Goal: Task Accomplishment & Management: Manage account settings

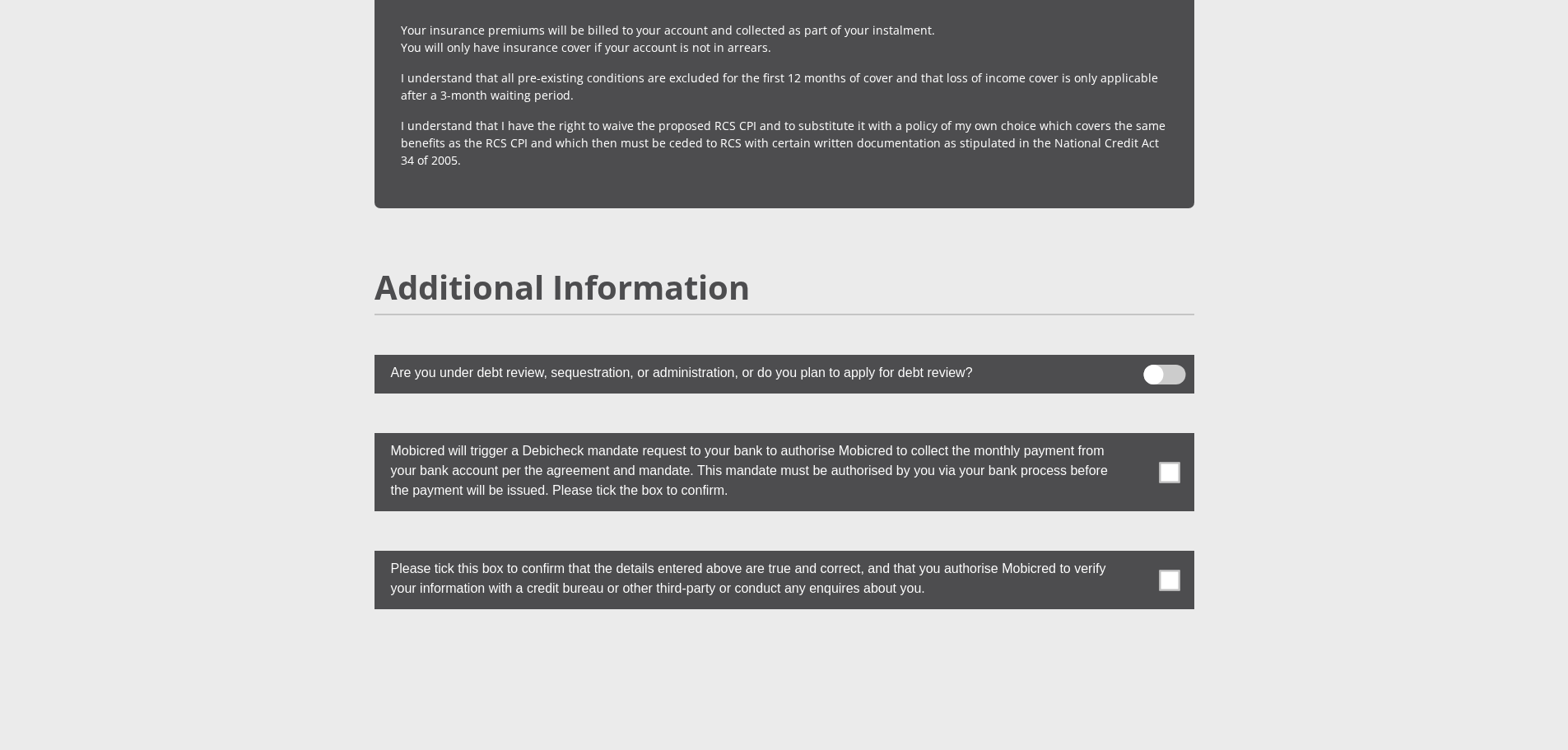
scroll to position [4489, 0]
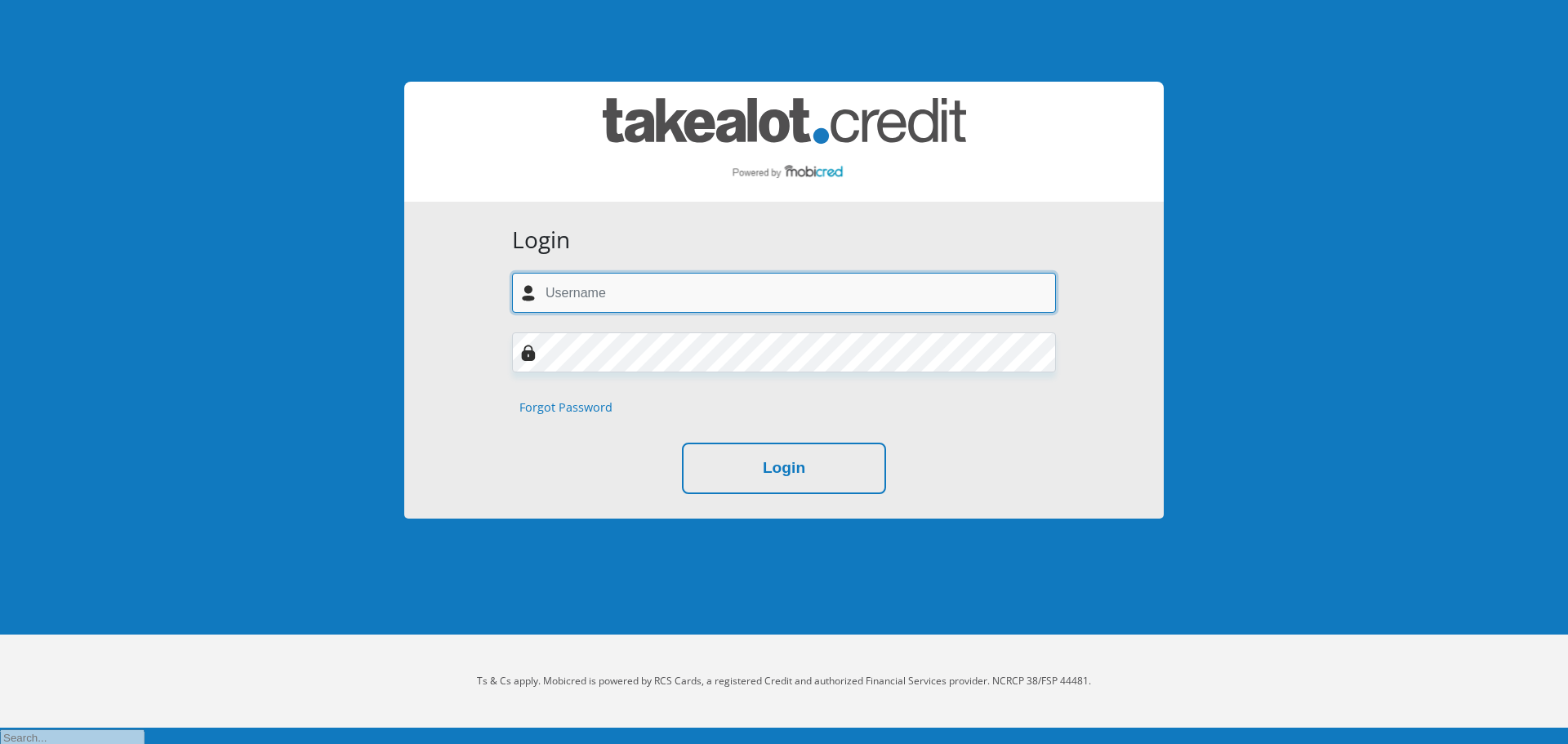
click at [707, 305] on input "text" at bounding box center [784, 293] width 544 height 40
type input "keegan.moodley001@gmail.com"
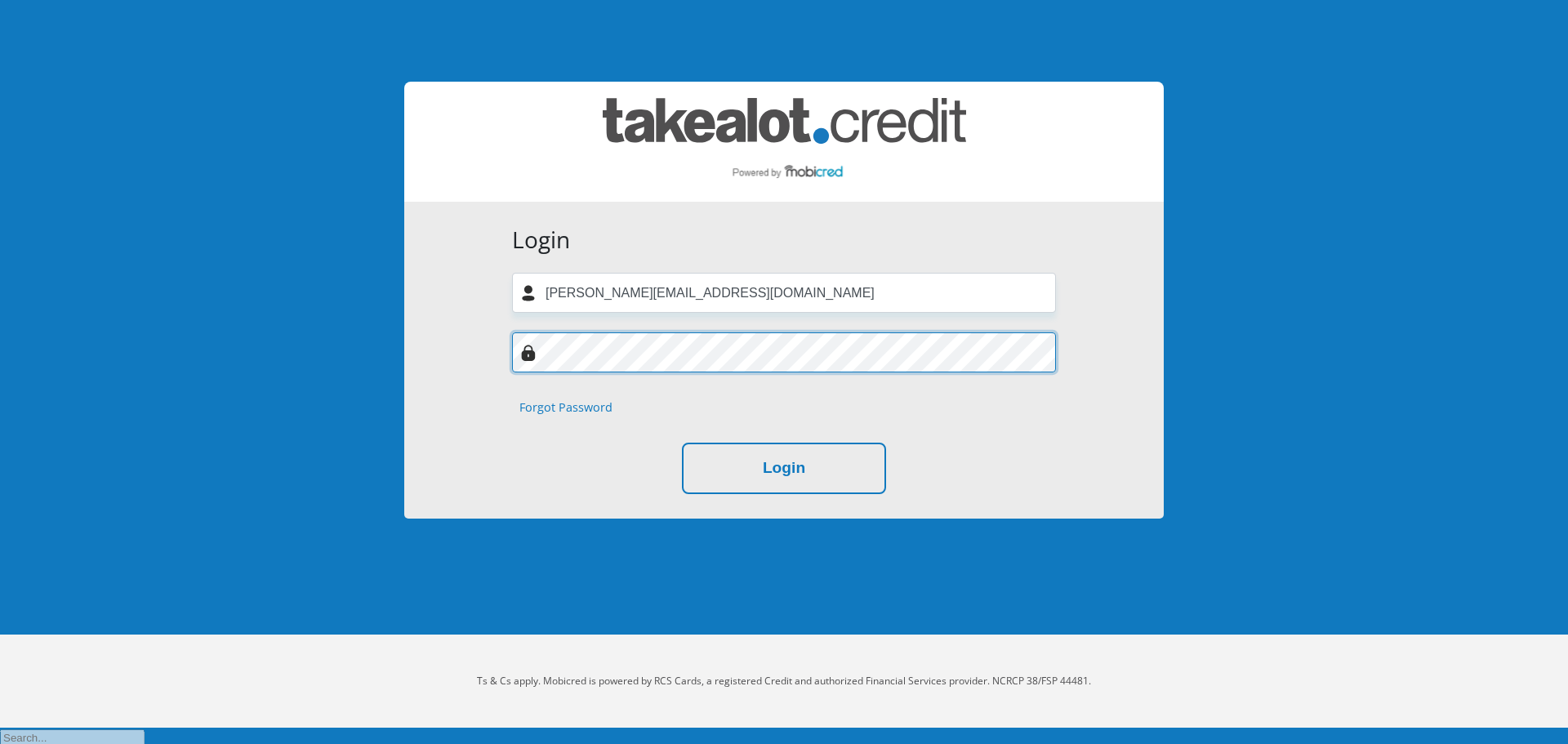
click at [377, 338] on div "Login keegan.moodley001@gmail.com Forgot Password Login" at bounding box center [784, 300] width 931 height 600
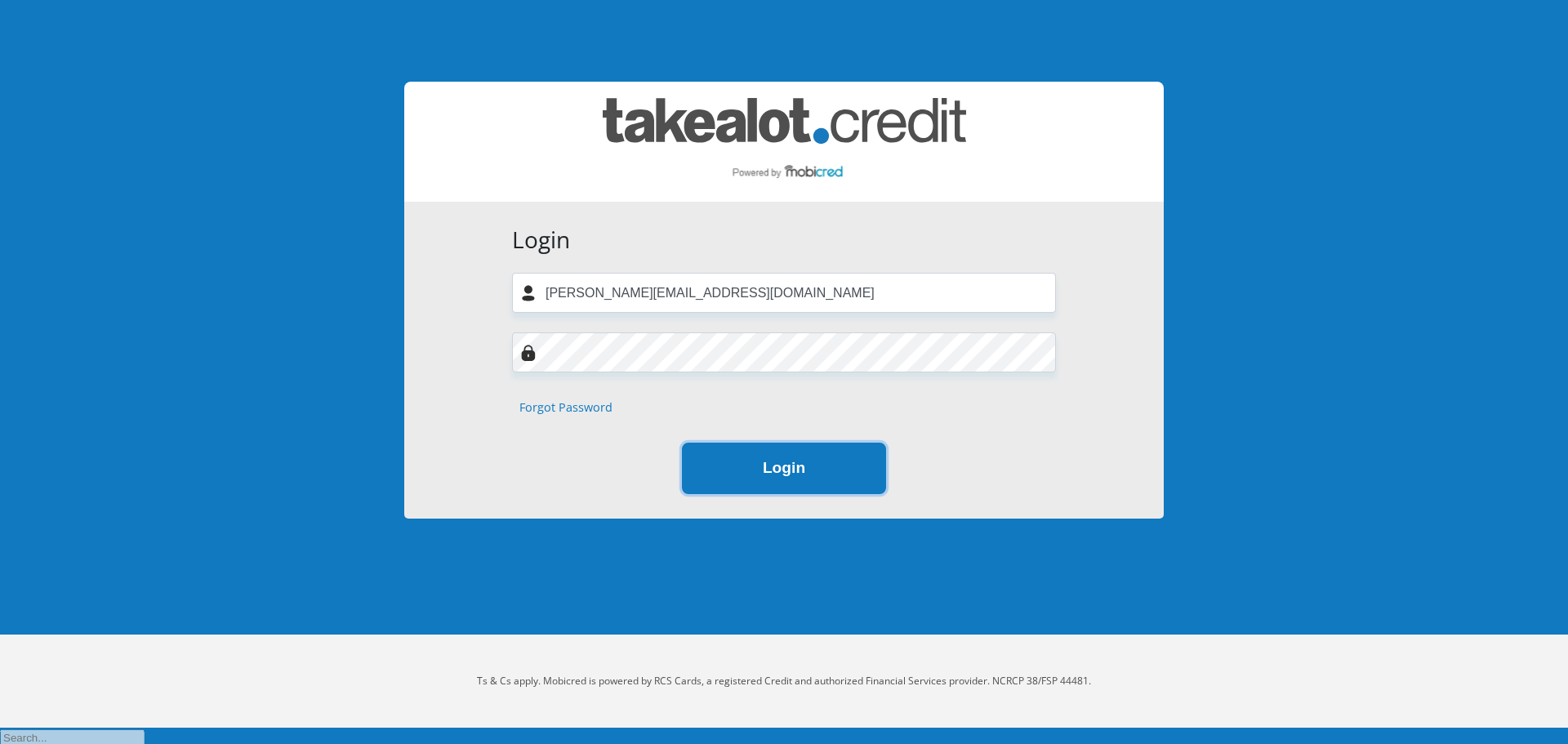
click at [774, 479] on button "Login" at bounding box center [784, 468] width 204 height 51
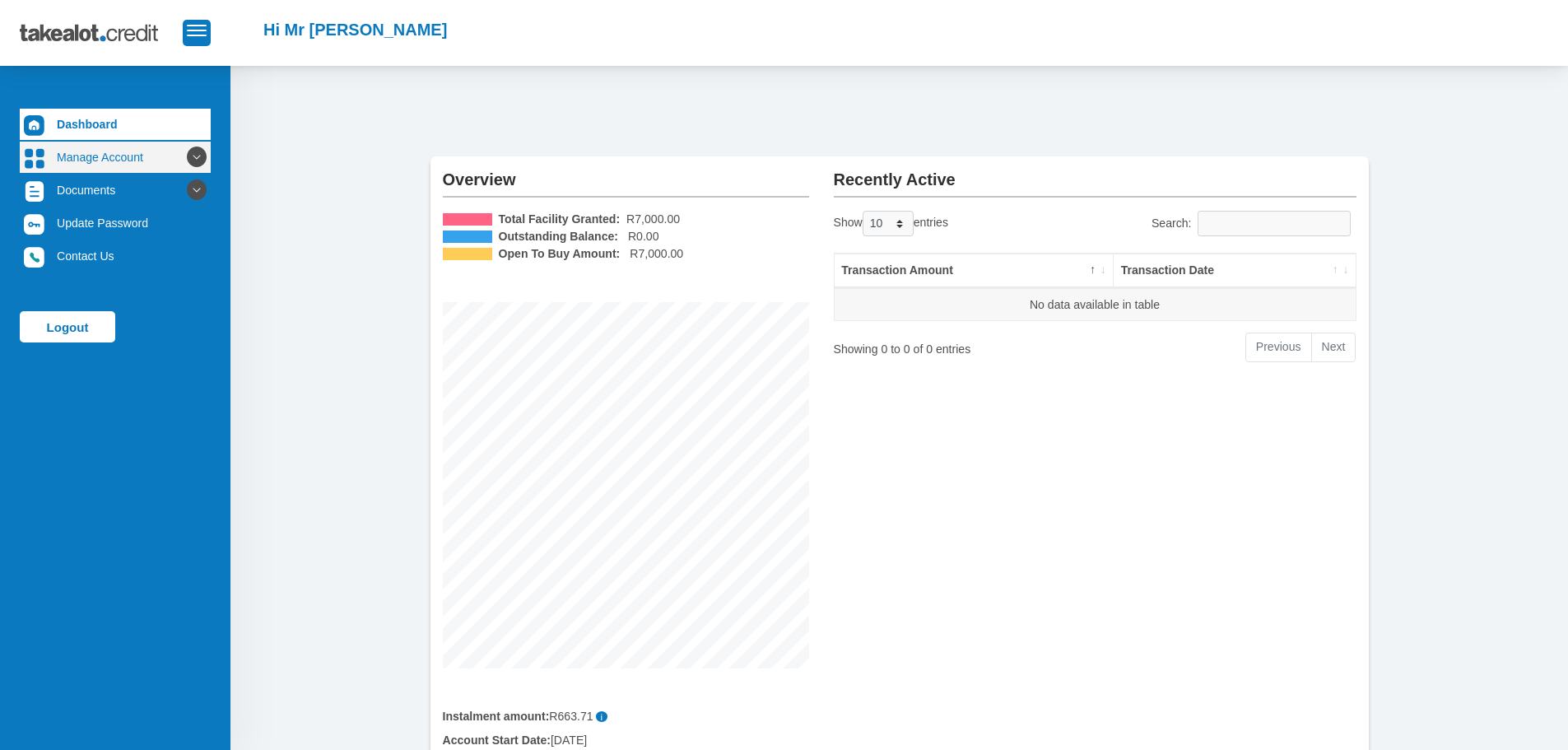
click at [125, 147] on link "Manage Account" at bounding box center [116, 157] width 191 height 31
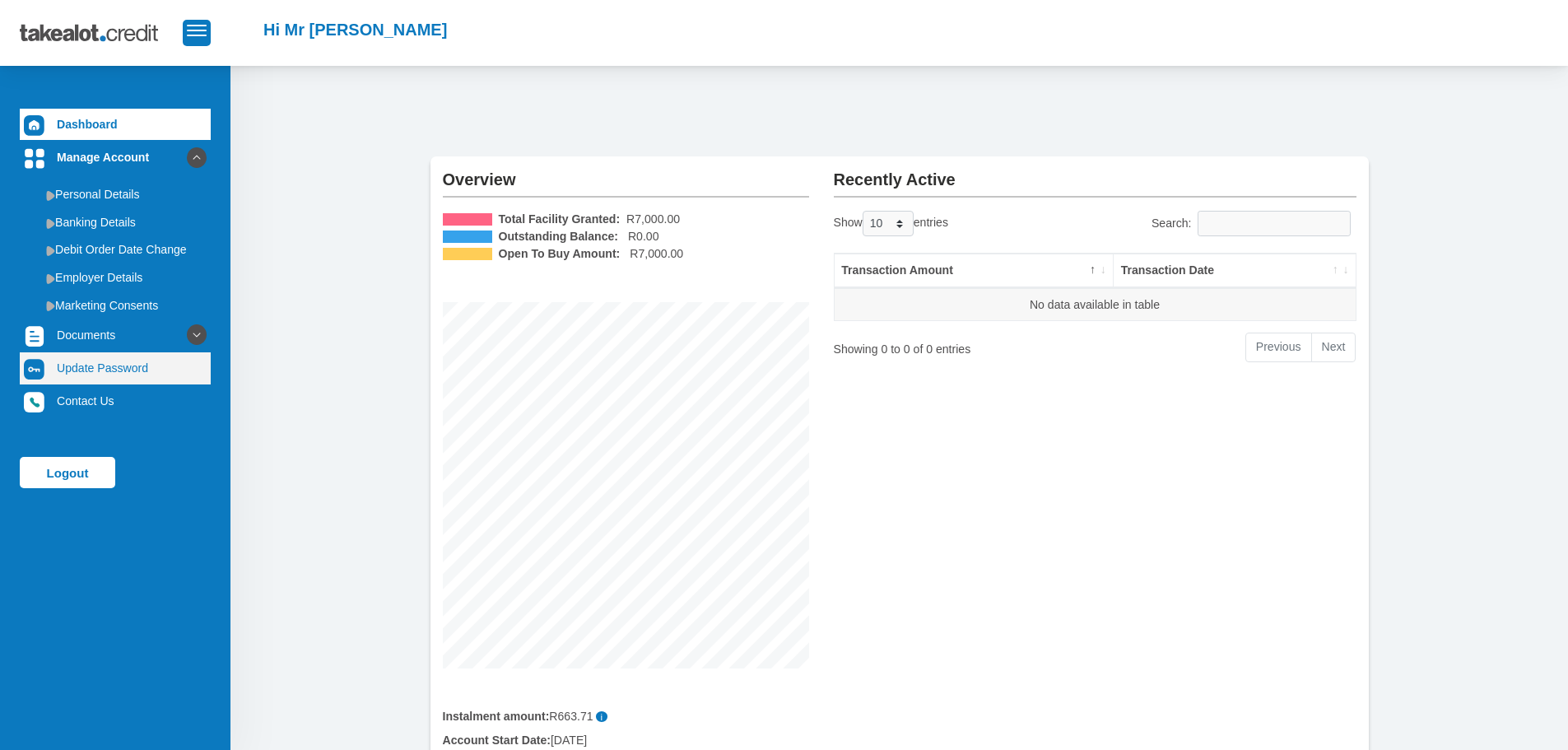
click at [91, 375] on link "Update Password" at bounding box center [116, 368] width 191 height 31
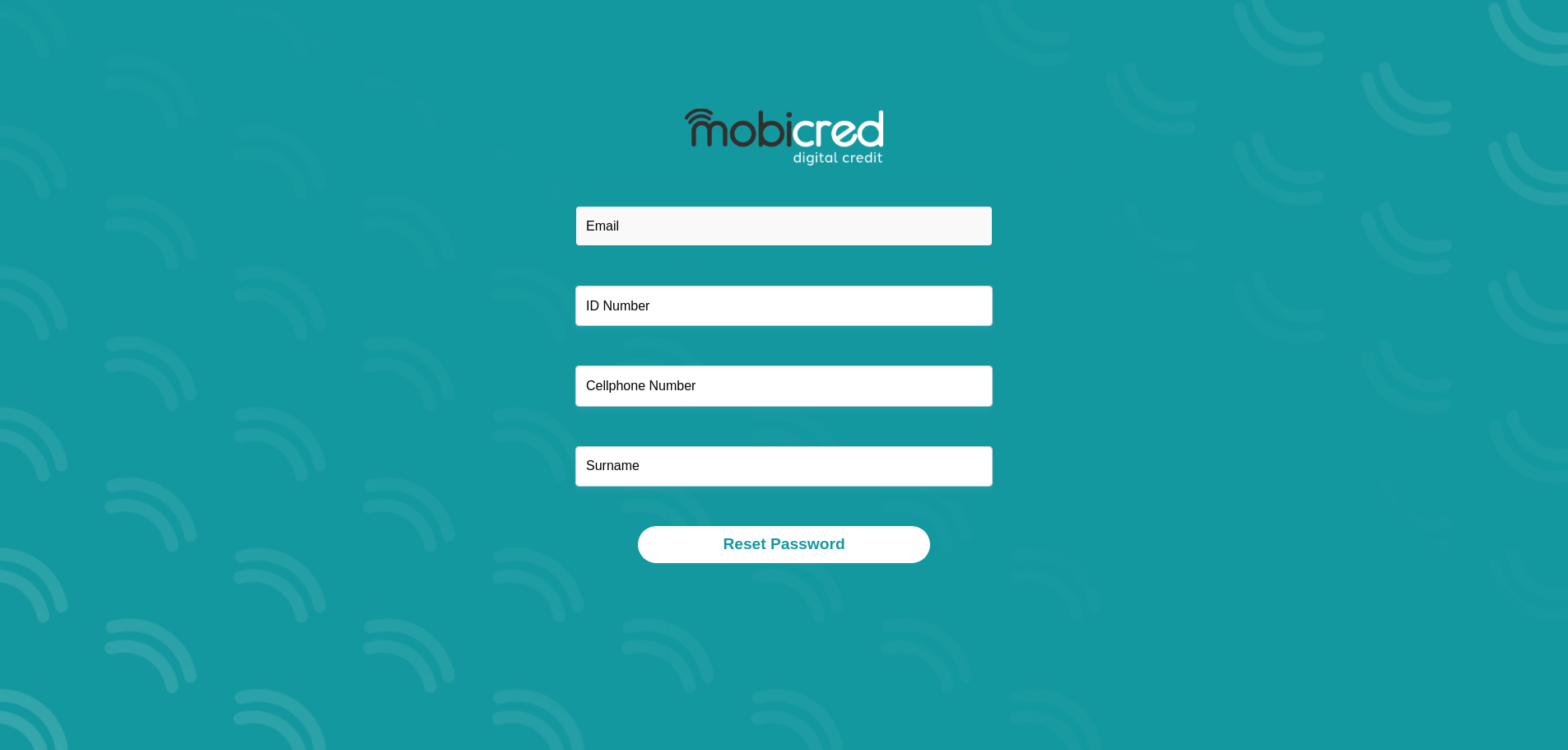
click at [696, 238] on input "email" at bounding box center [784, 226] width 417 height 40
type input "keegan.moodley001@gmail.com"
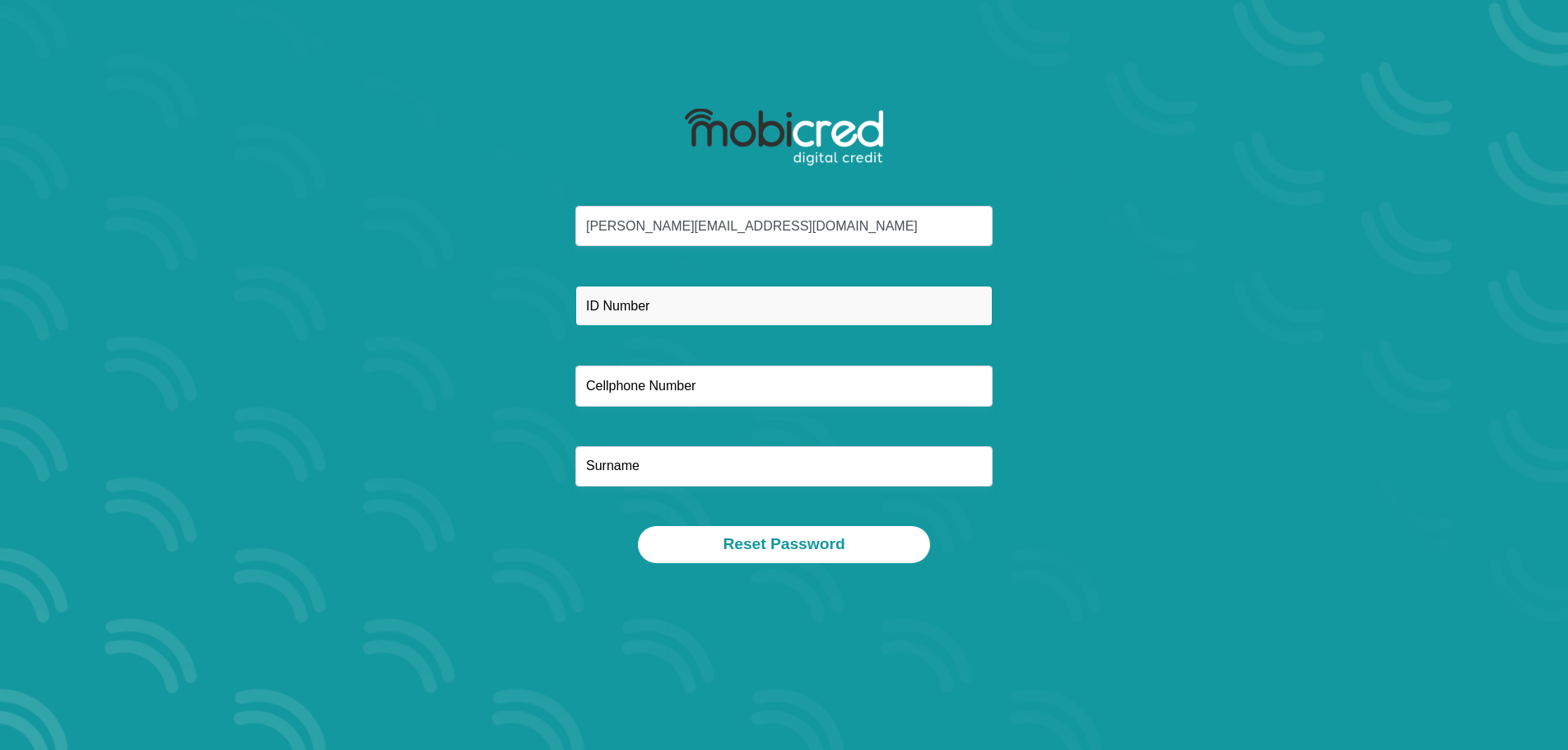
click at [798, 310] on input "text" at bounding box center [784, 306] width 417 height 40
type input "860416218083"
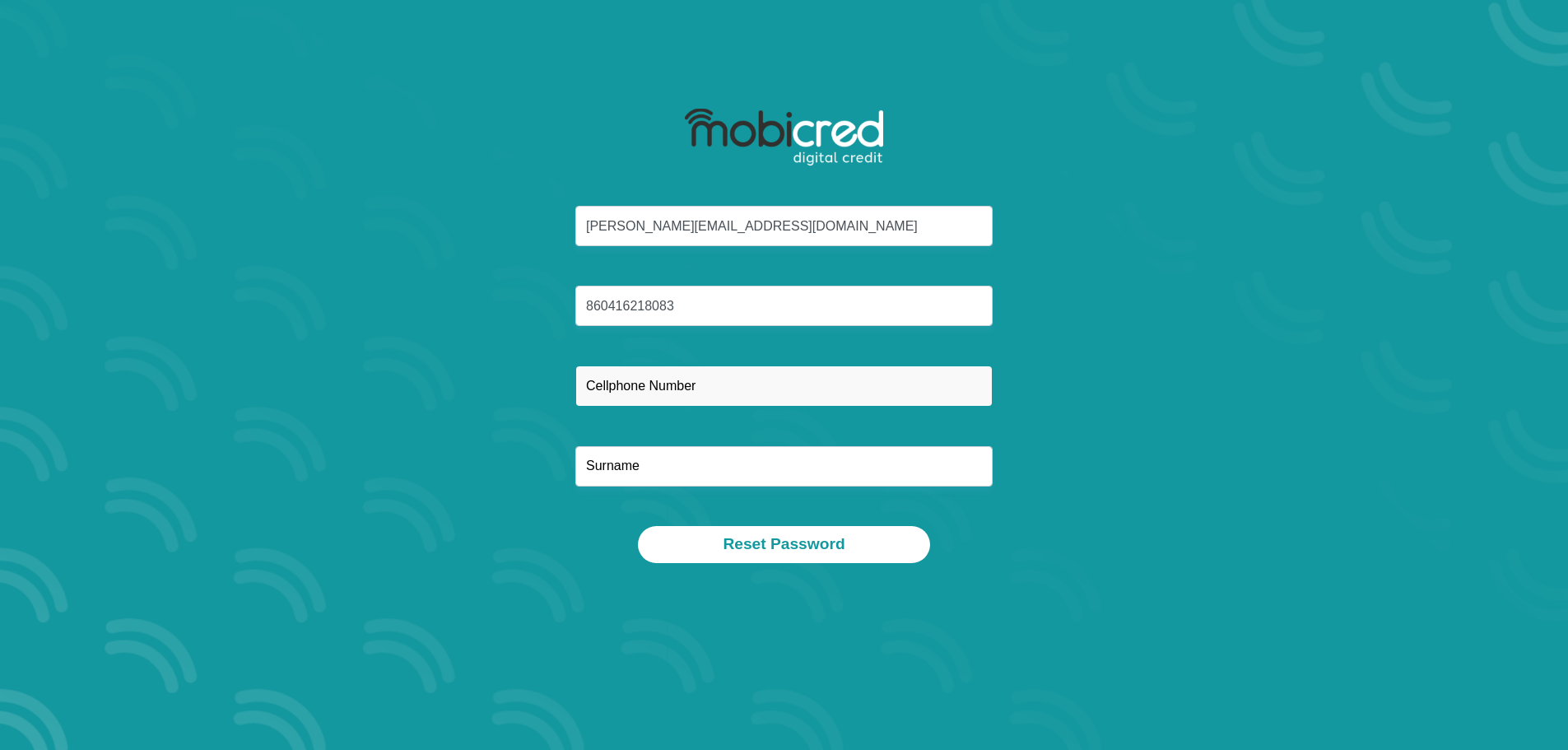
click at [708, 390] on input "text" at bounding box center [784, 385] width 417 height 40
type input "0625606215"
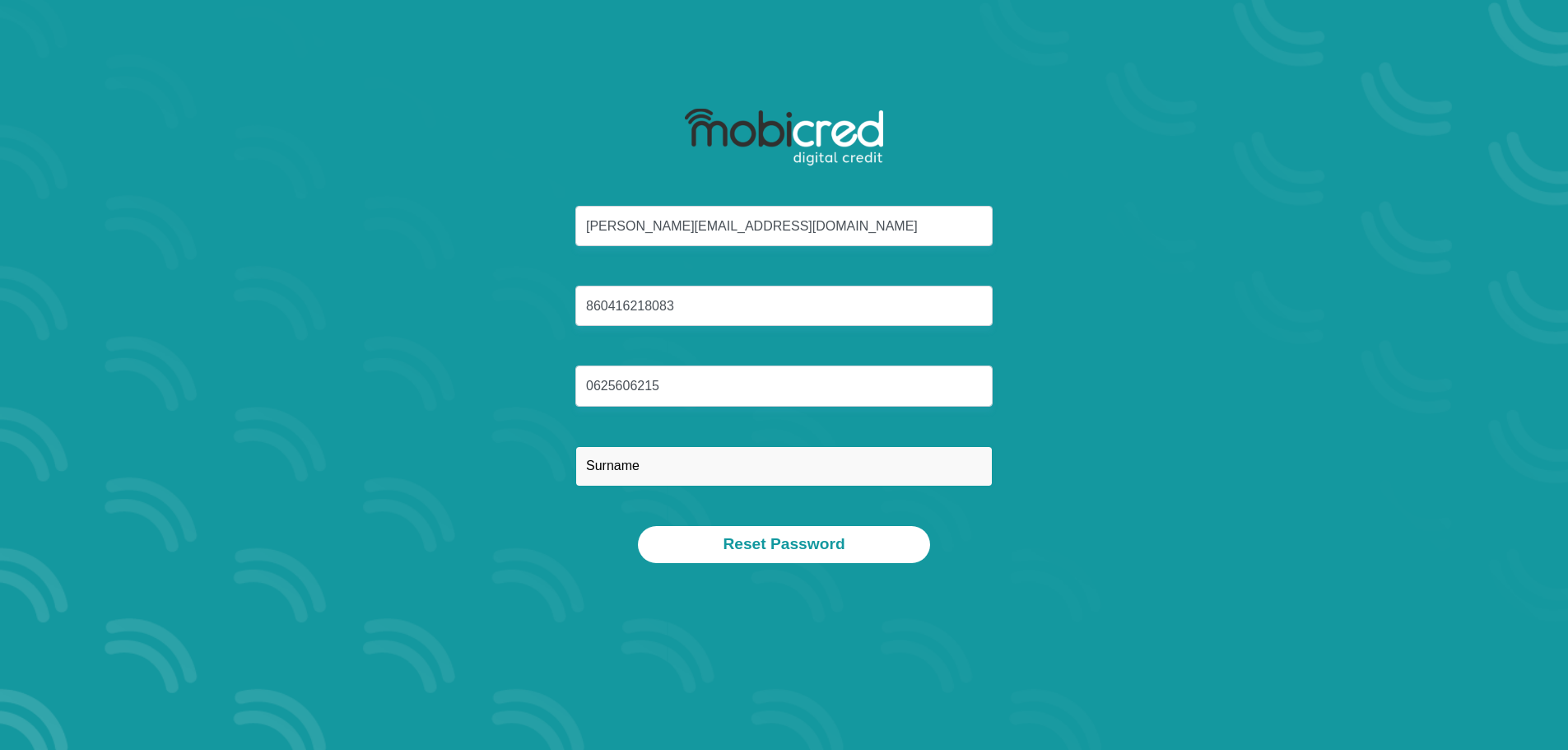
type input "Moodley"
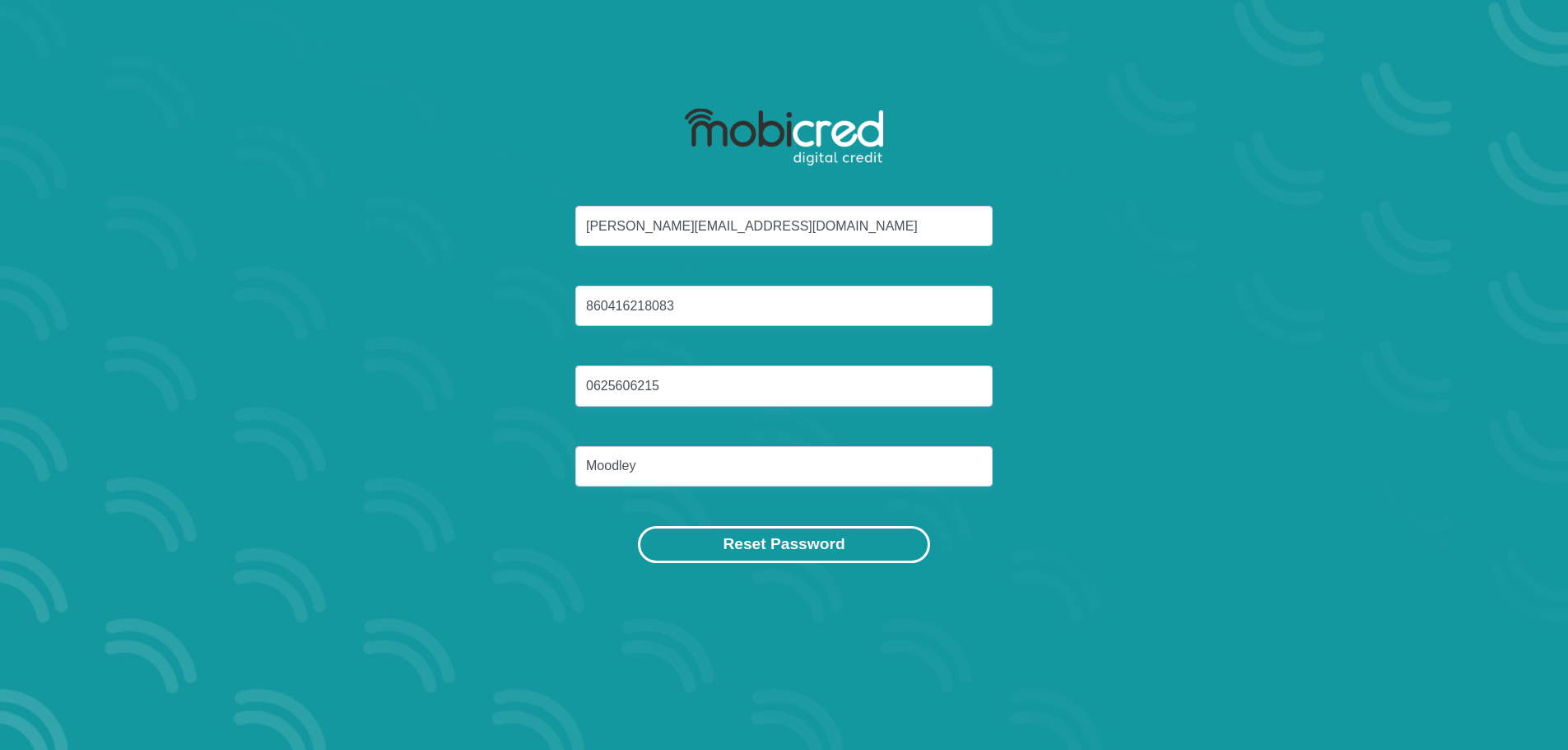
click at [803, 551] on button "Reset Password" at bounding box center [784, 544] width 291 height 37
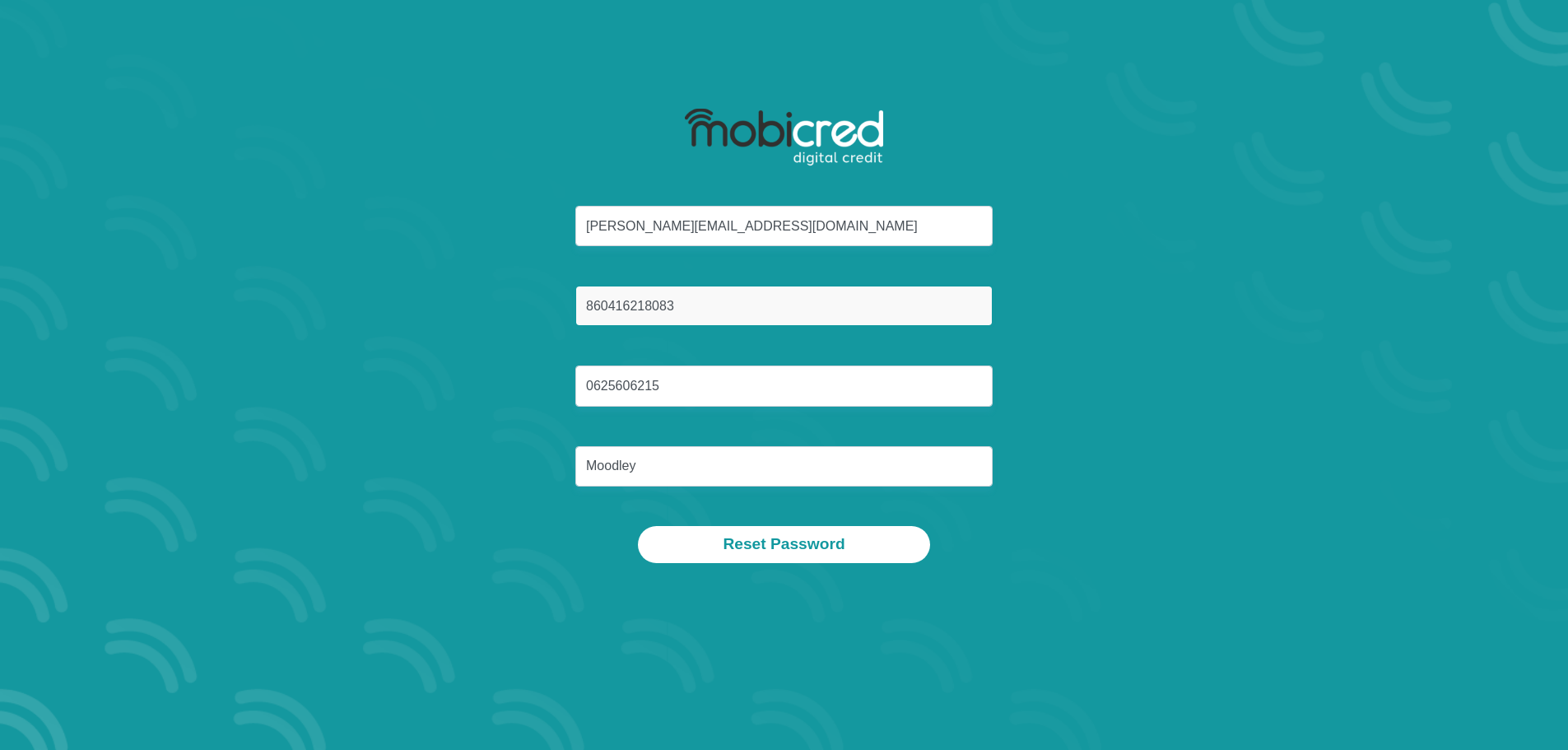
click at [738, 304] on input "860416218083" at bounding box center [784, 306] width 417 height 40
click at [629, 306] on input "860416218083" at bounding box center [784, 306] width 417 height 40
type input "8604165218083"
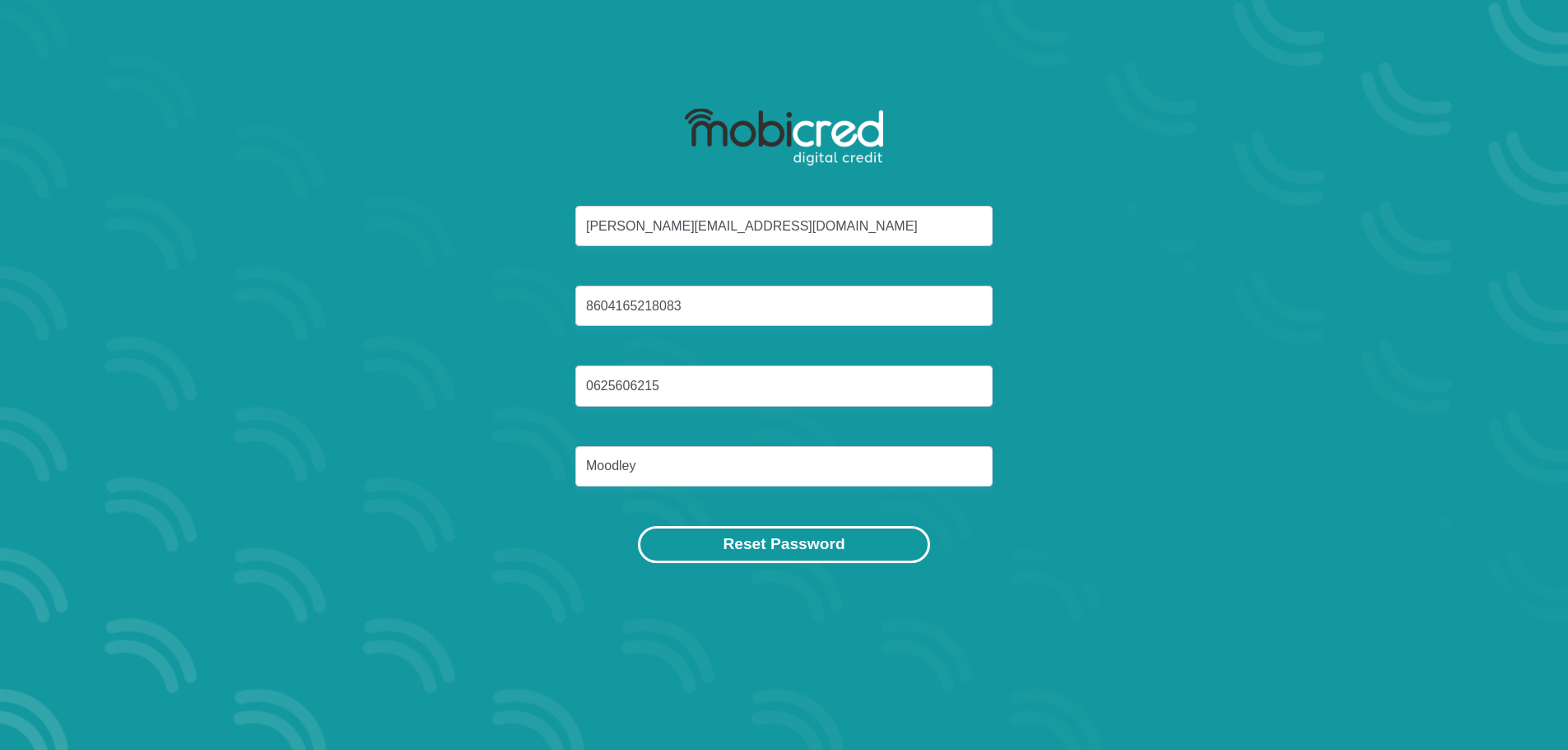
click at [772, 550] on button "Reset Password" at bounding box center [784, 544] width 291 height 37
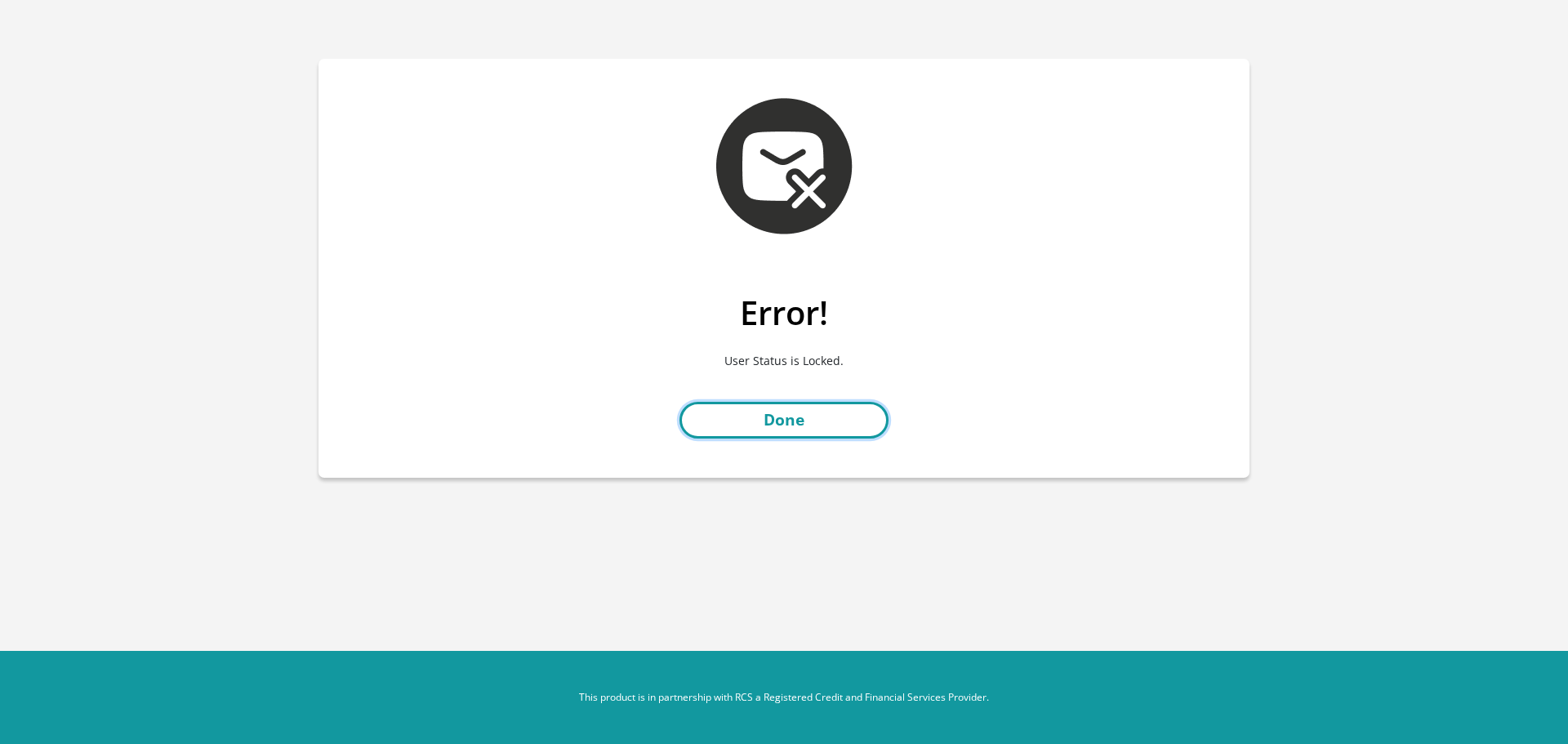
click at [827, 424] on link "Done" at bounding box center [783, 420] width 209 height 37
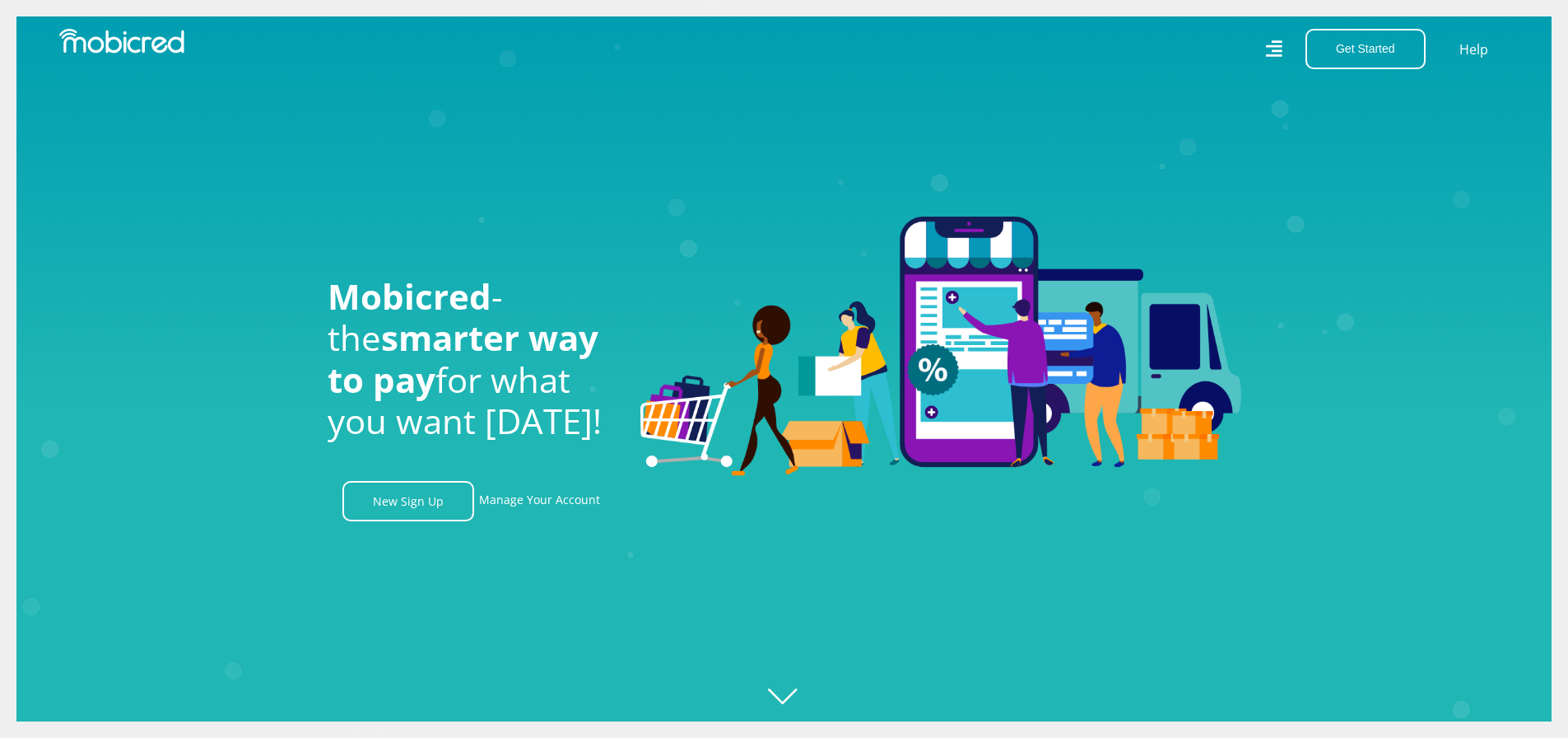
scroll to position [0, 3754]
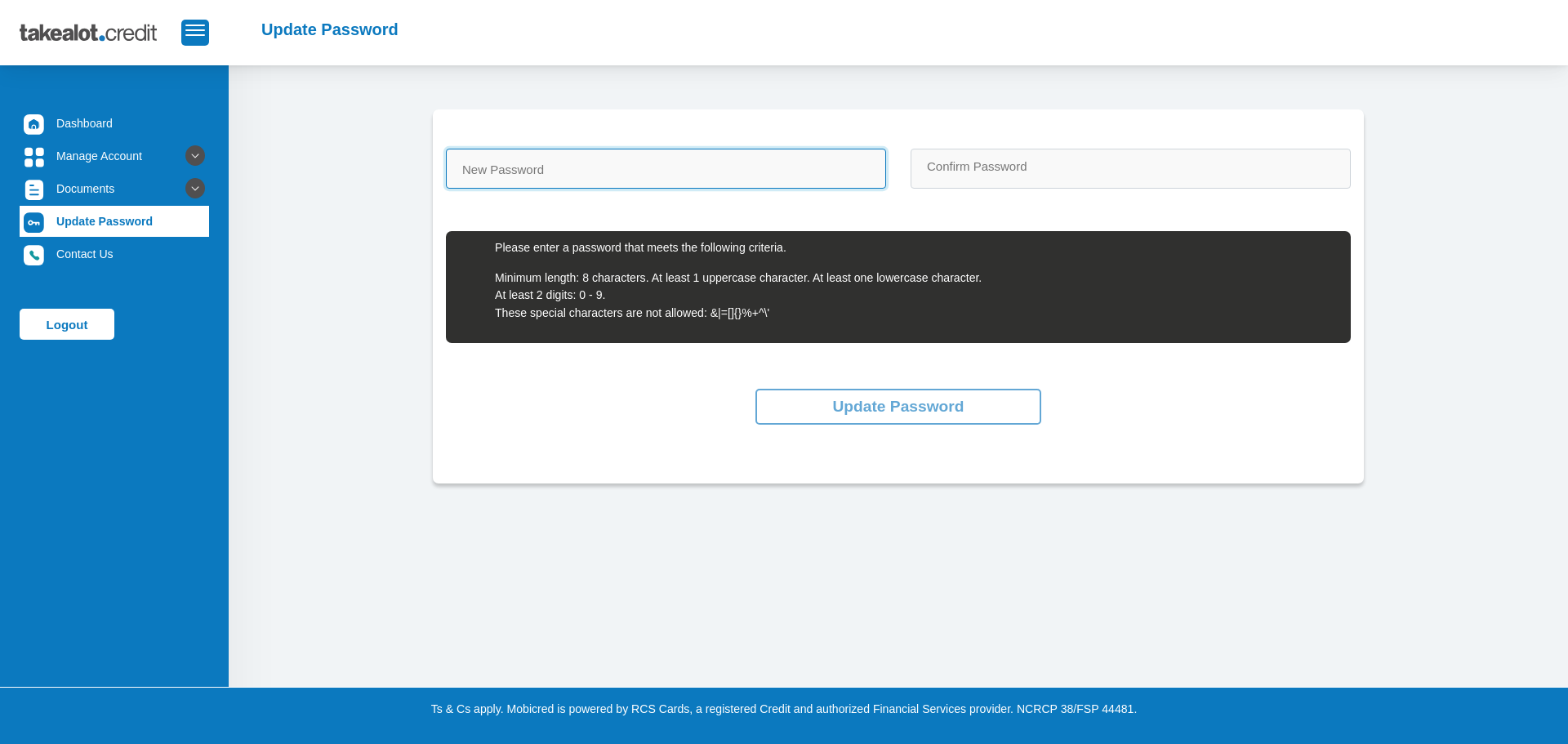
click at [736, 164] on input "New Password" at bounding box center [666, 169] width 440 height 40
paste input "Velosh@m20!"
type input "Velosh@m20!"
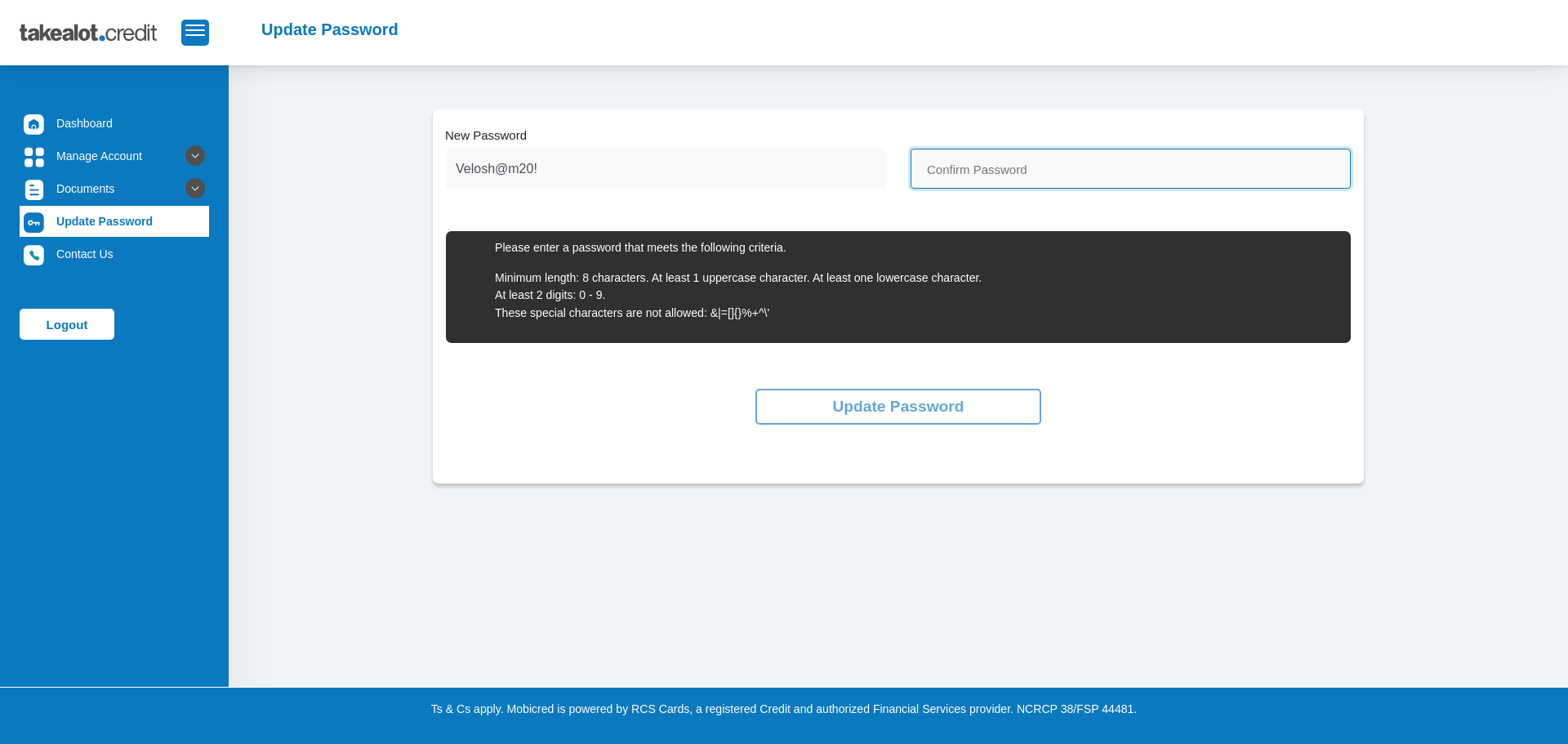
click at [1041, 172] on input "Confirm Password" at bounding box center [1130, 169] width 440 height 40
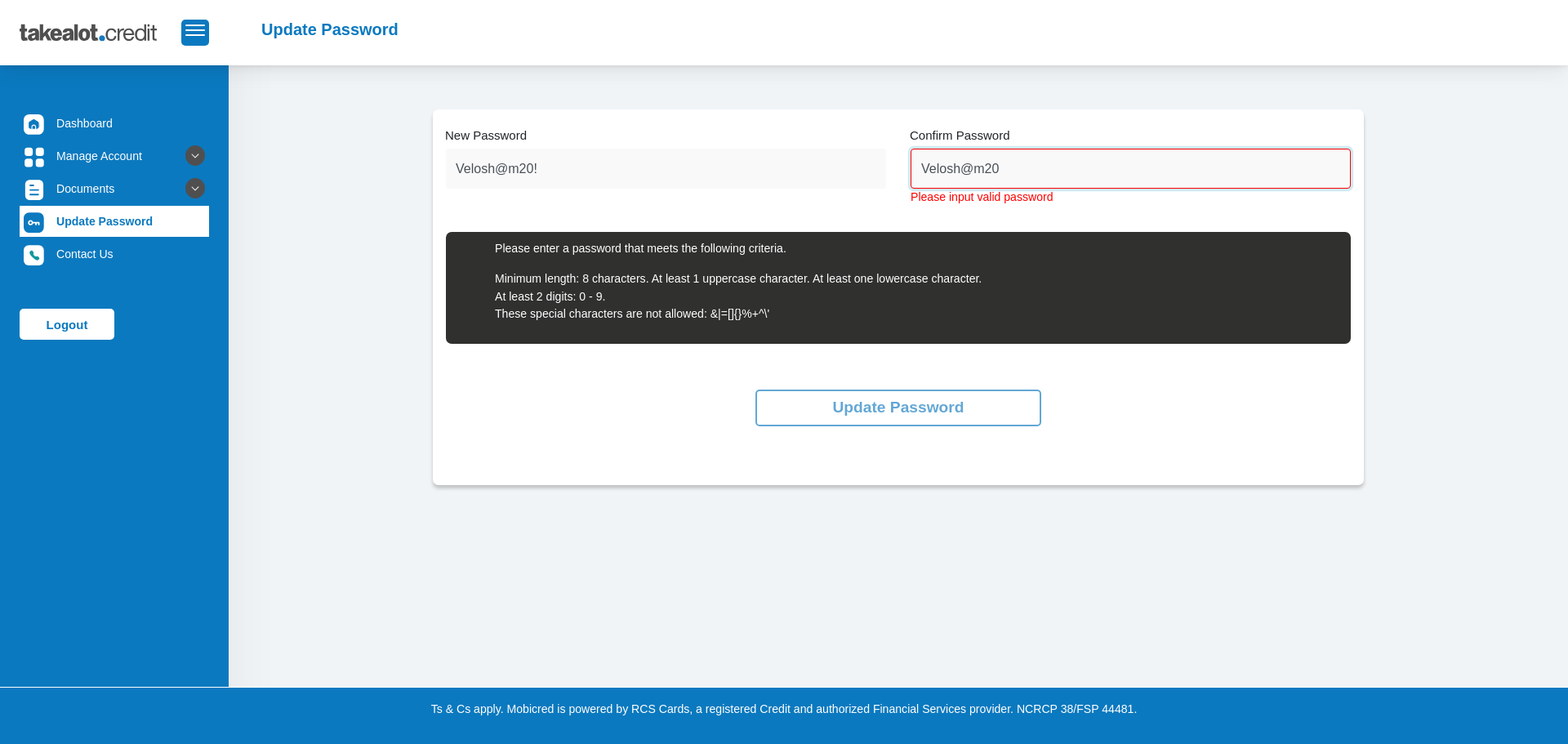
type input "Velosh@m20!"
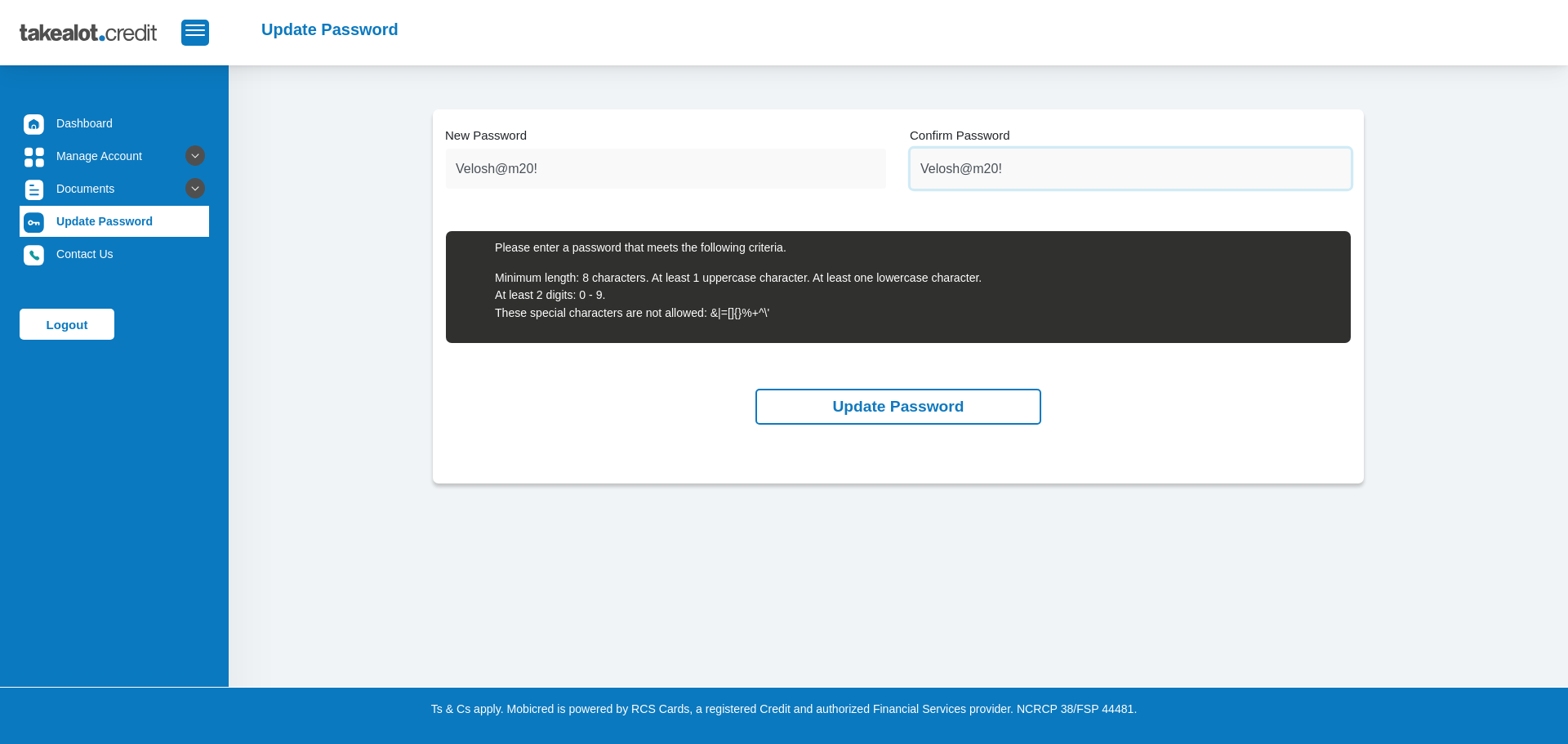
click at [1029, 172] on input "Velosh@m20!" at bounding box center [1130, 169] width 440 height 40
drag, startPoint x: 1032, startPoint y: 185, endPoint x: 738, endPoint y: 180, distance: 294.0
click at [738, 180] on div "Velosh@m20! New Password Please input valid password Velosh@m20! Confirm Passwo…" at bounding box center [898, 259] width 929 height 220
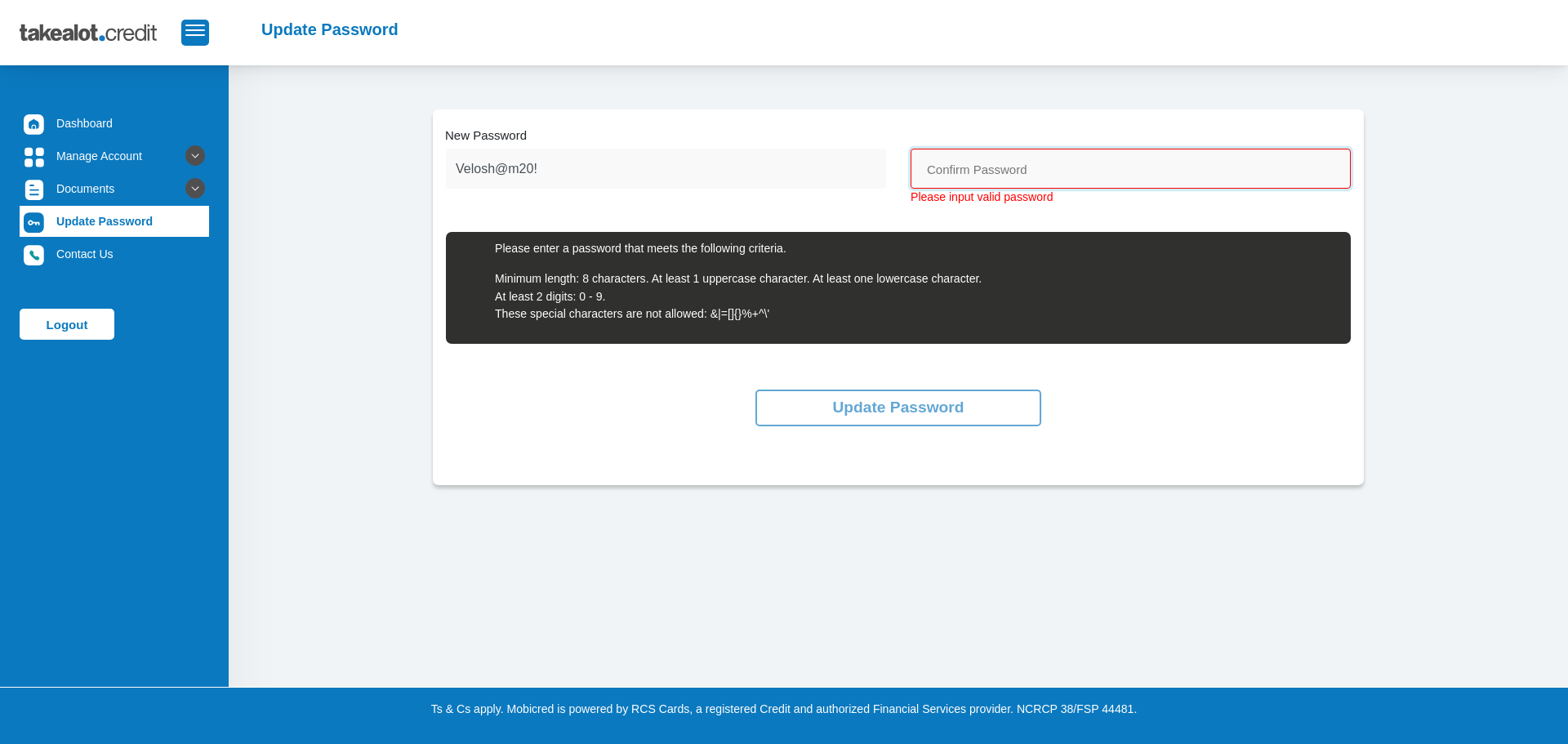
click at [1029, 164] on input "Confirm Password" at bounding box center [1130, 169] width 440 height 40
drag, startPoint x: 1061, startPoint y: 178, endPoint x: 770, endPoint y: 157, distance: 291.8
click at [770, 157] on div "Velosh@m20! New Password Please input valid password MobicredAccJCM123 Confirm …" at bounding box center [898, 259] width 929 height 221
click at [1055, 174] on input "MobicredAccJCM123" at bounding box center [1130, 169] width 440 height 40
drag, startPoint x: 1055, startPoint y: 174, endPoint x: 745, endPoint y: 166, distance: 310.1
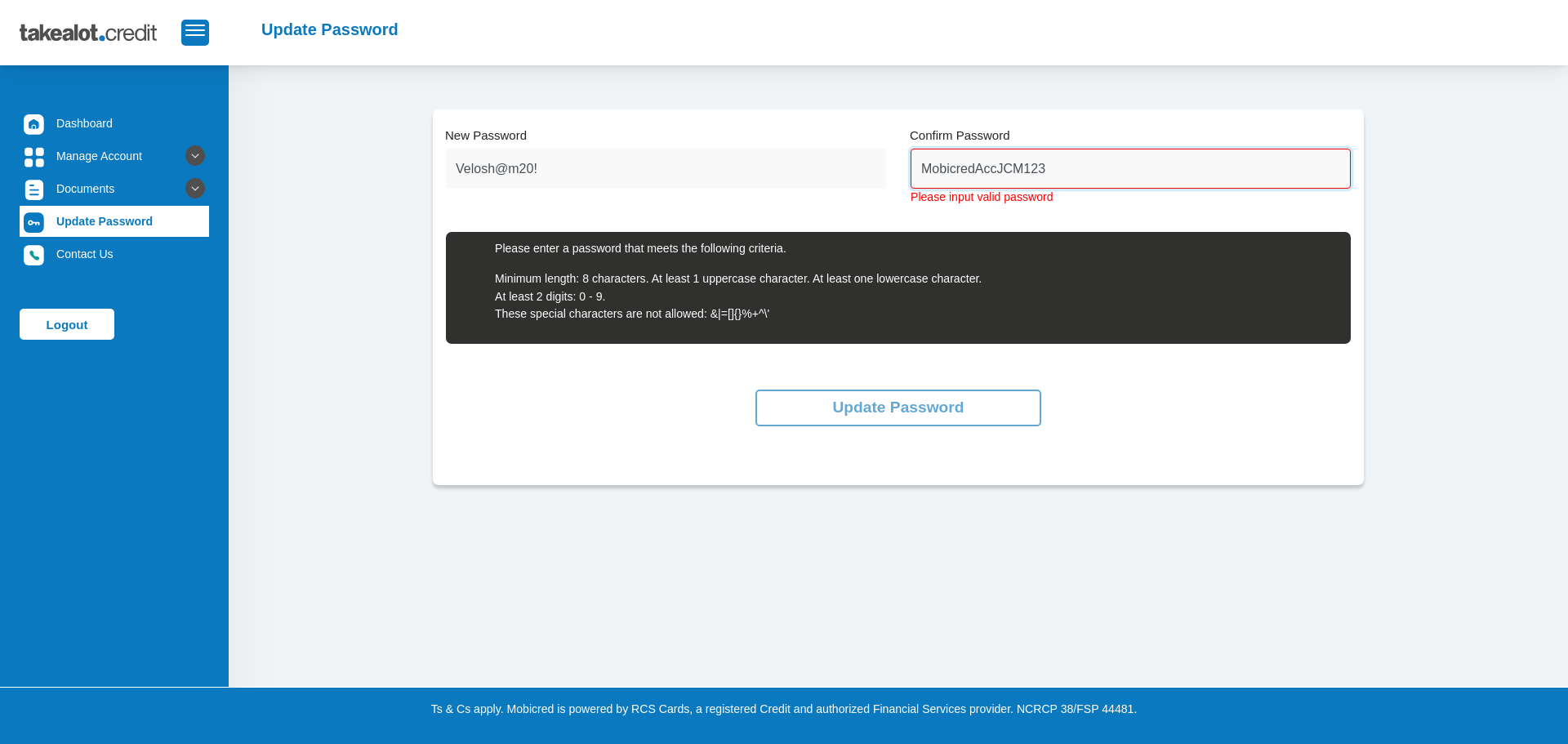
click at [745, 166] on div "Velosh@m20! New Password Please input valid password MobicredAccJCM123 Confirm …" at bounding box center [898, 259] width 929 height 221
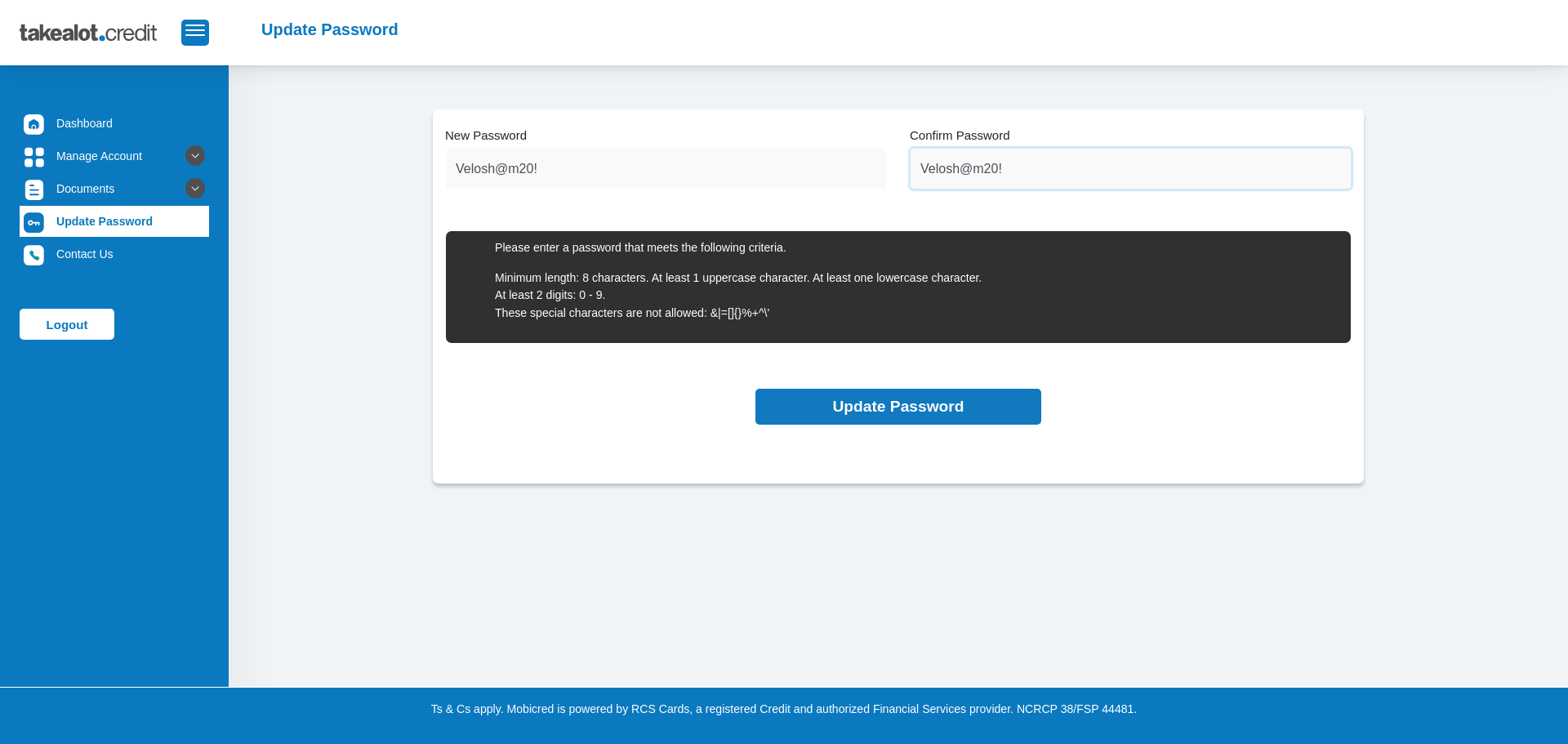
type input "Velosh@m20!"
click at [957, 413] on button "Update Password" at bounding box center [898, 406] width 285 height 37
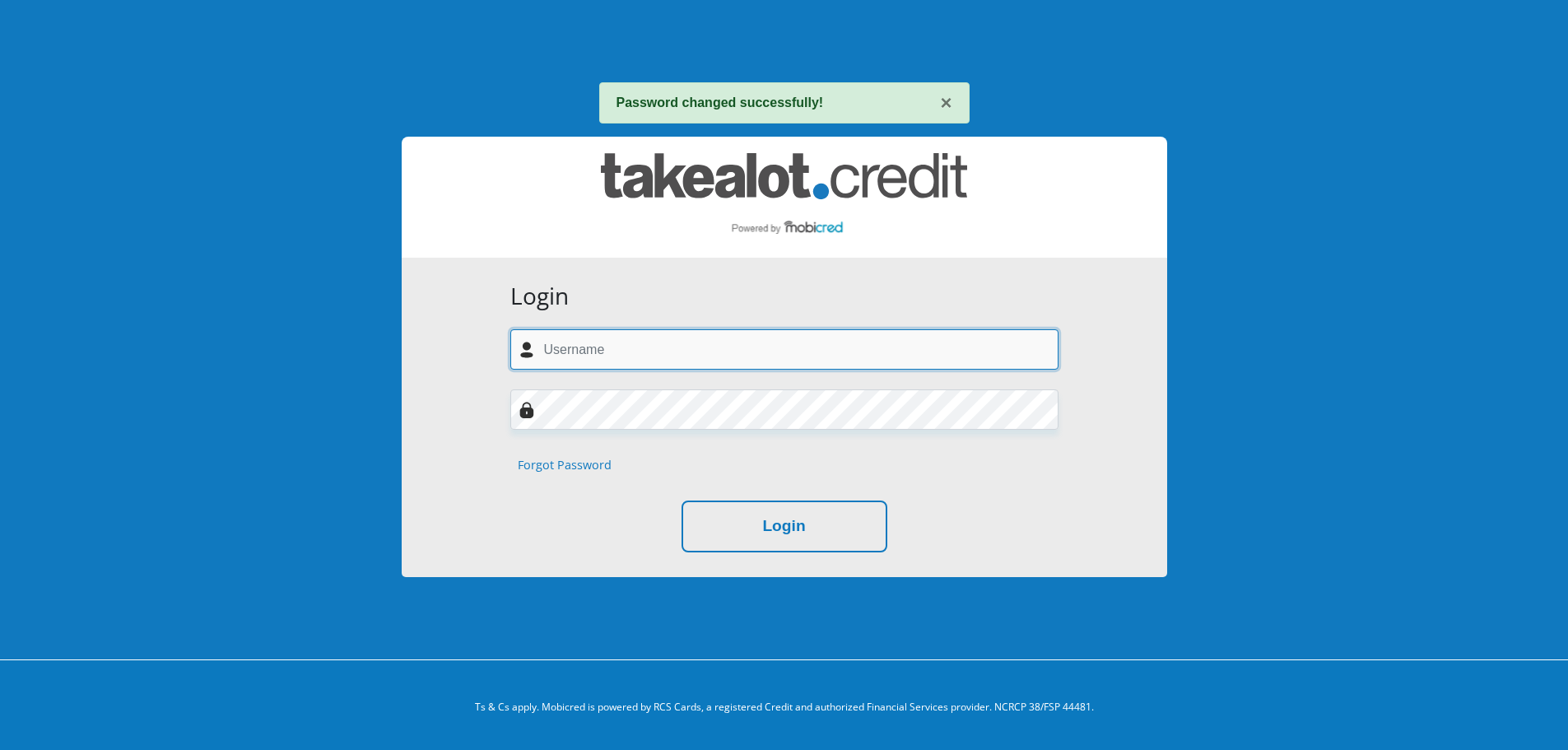
click at [708, 354] on input "text" at bounding box center [785, 350] width 548 height 40
type input "[PERSON_NAME][EMAIL_ADDRESS][DOMAIN_NAME]"
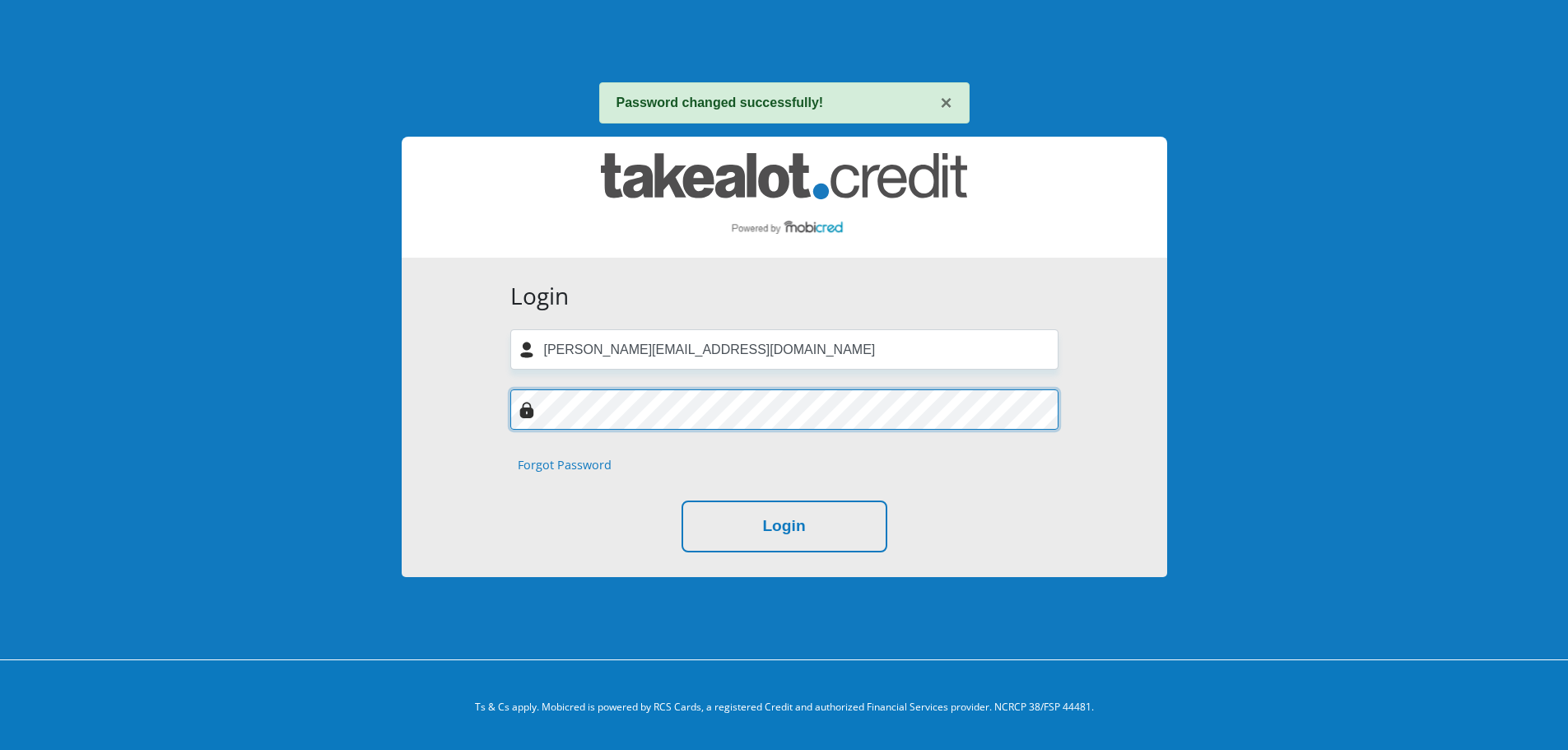
click at [383, 424] on div "× Password changed successfully! Login [PERSON_NAME][EMAIL_ADDRESS][DOMAIN_NAME…" at bounding box center [784, 329] width 939 height 659
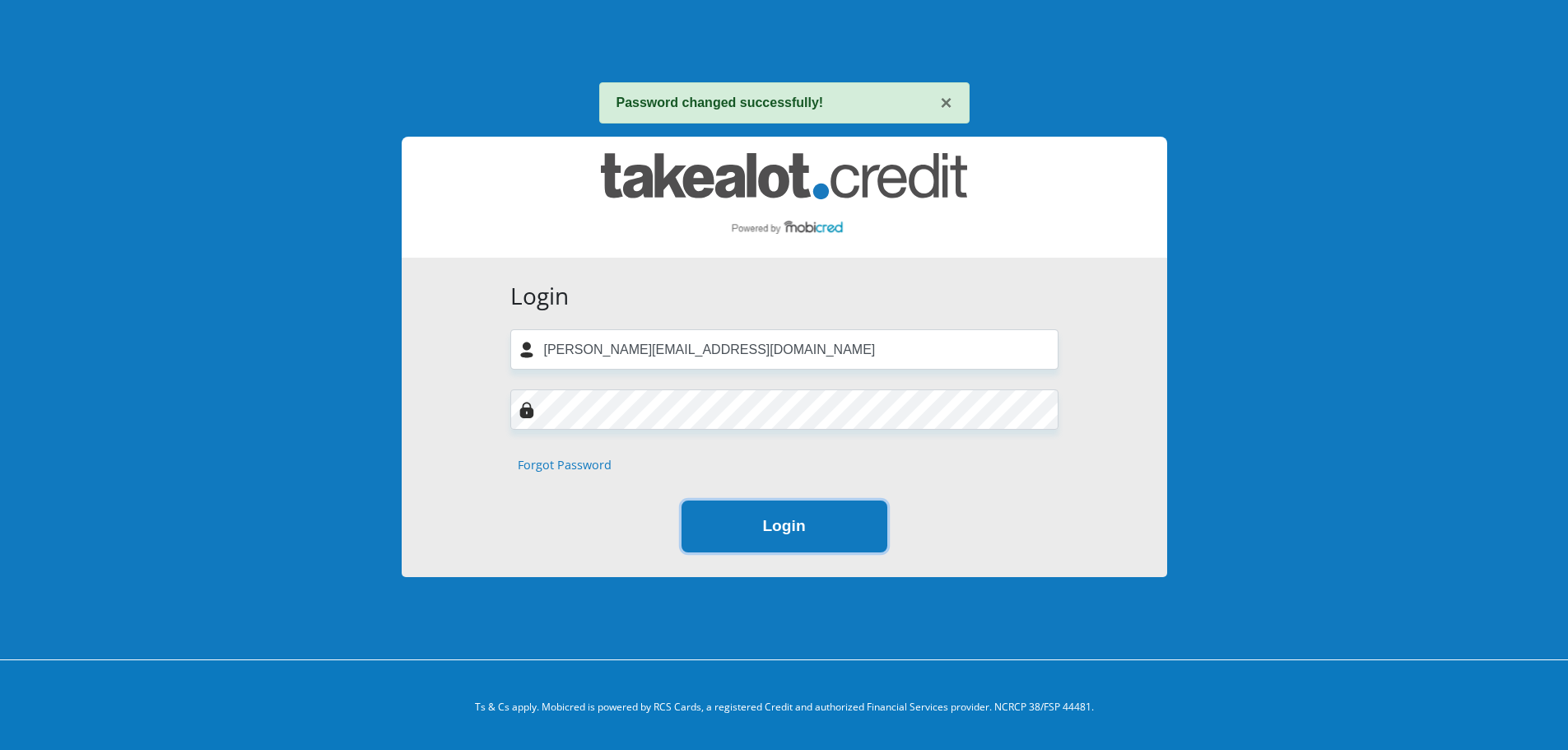
click at [834, 527] on button "Login" at bounding box center [785, 526] width 206 height 52
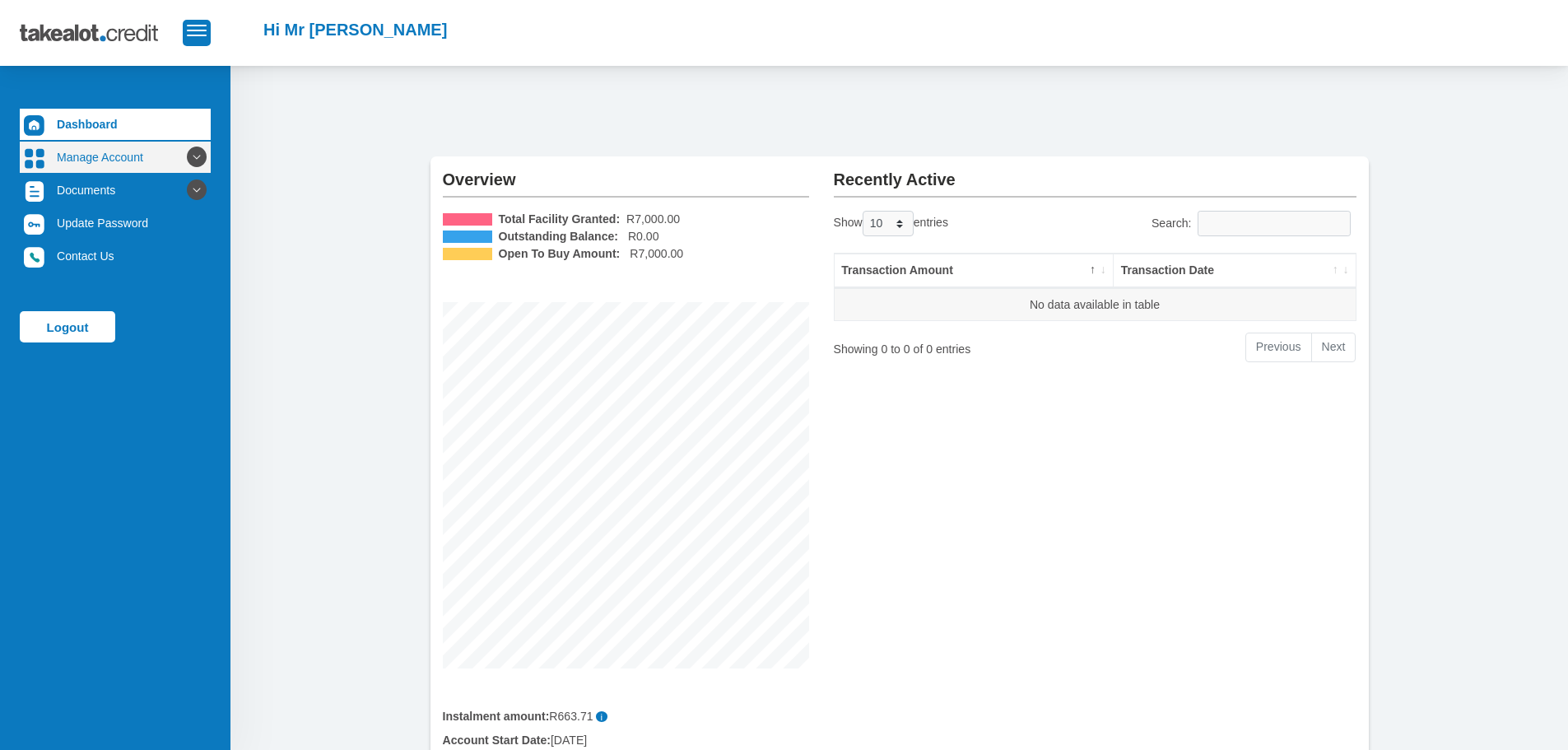
click at [158, 166] on link "Manage Account" at bounding box center [116, 157] width 191 height 31
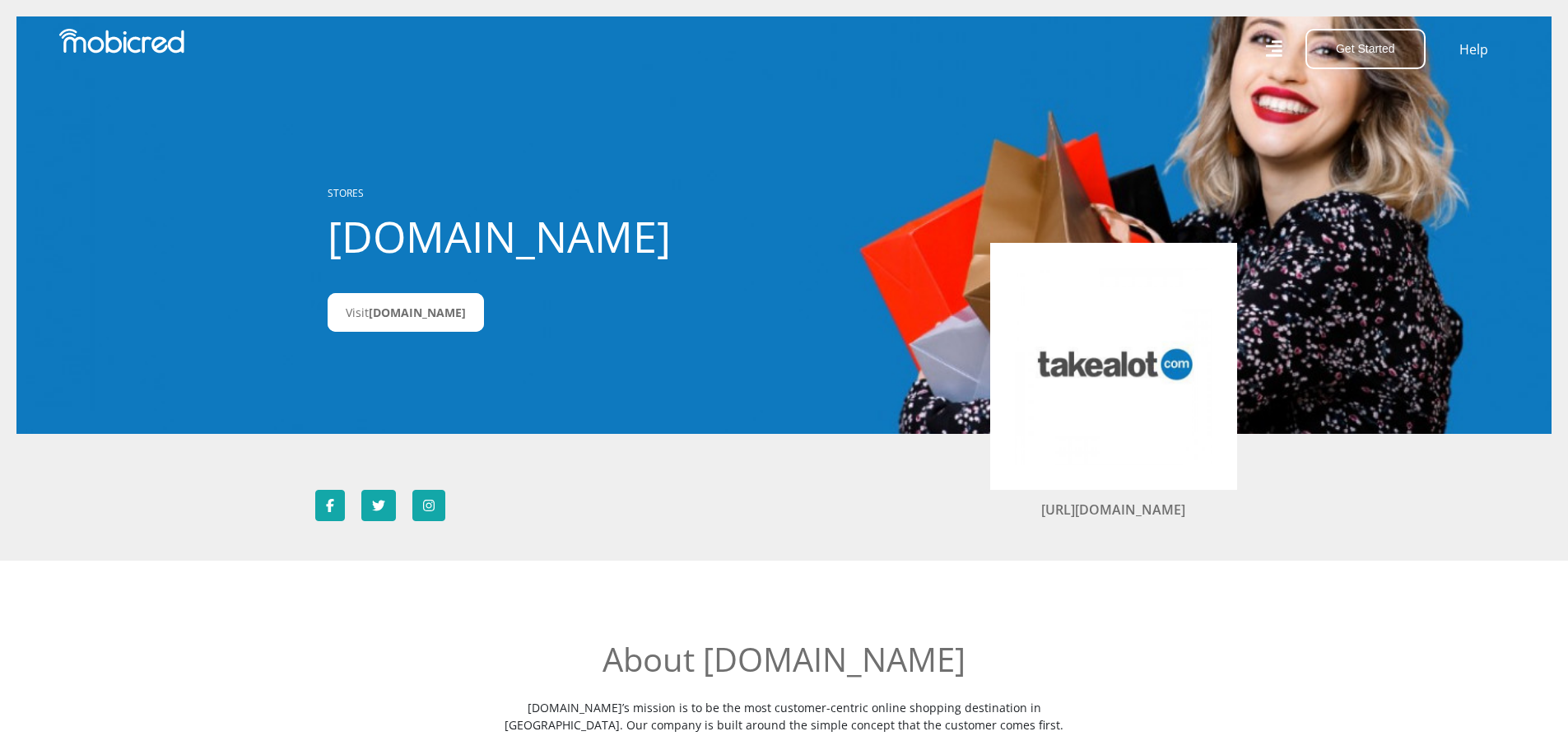
click at [1261, 48] on div "Get Started Open an Account Account Holder Login Help" at bounding box center [1154, 49] width 738 height 40
click at [1280, 58] on icon at bounding box center [1275, 49] width 18 height 25
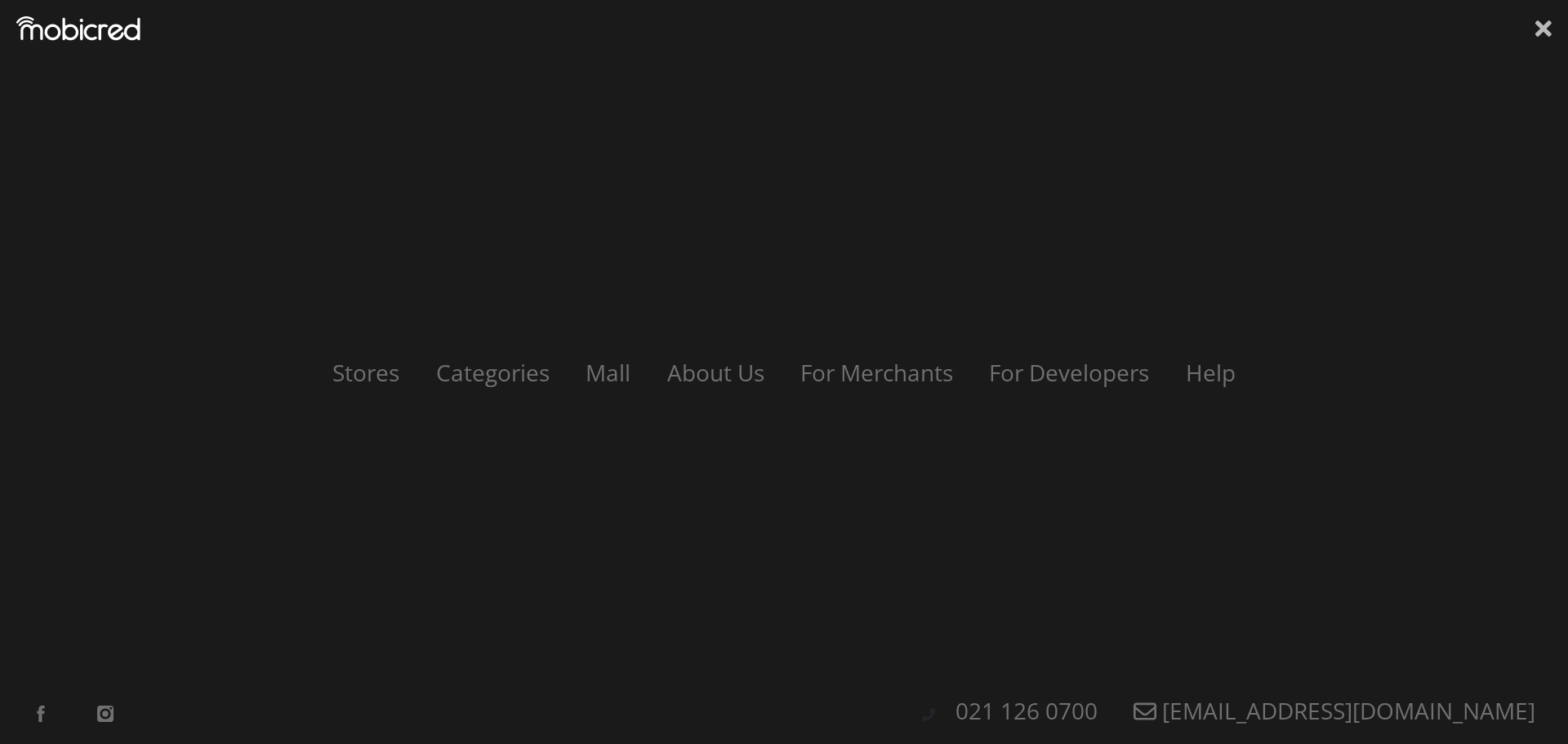
click at [1545, 27] on icon at bounding box center [1544, 29] width 16 height 16
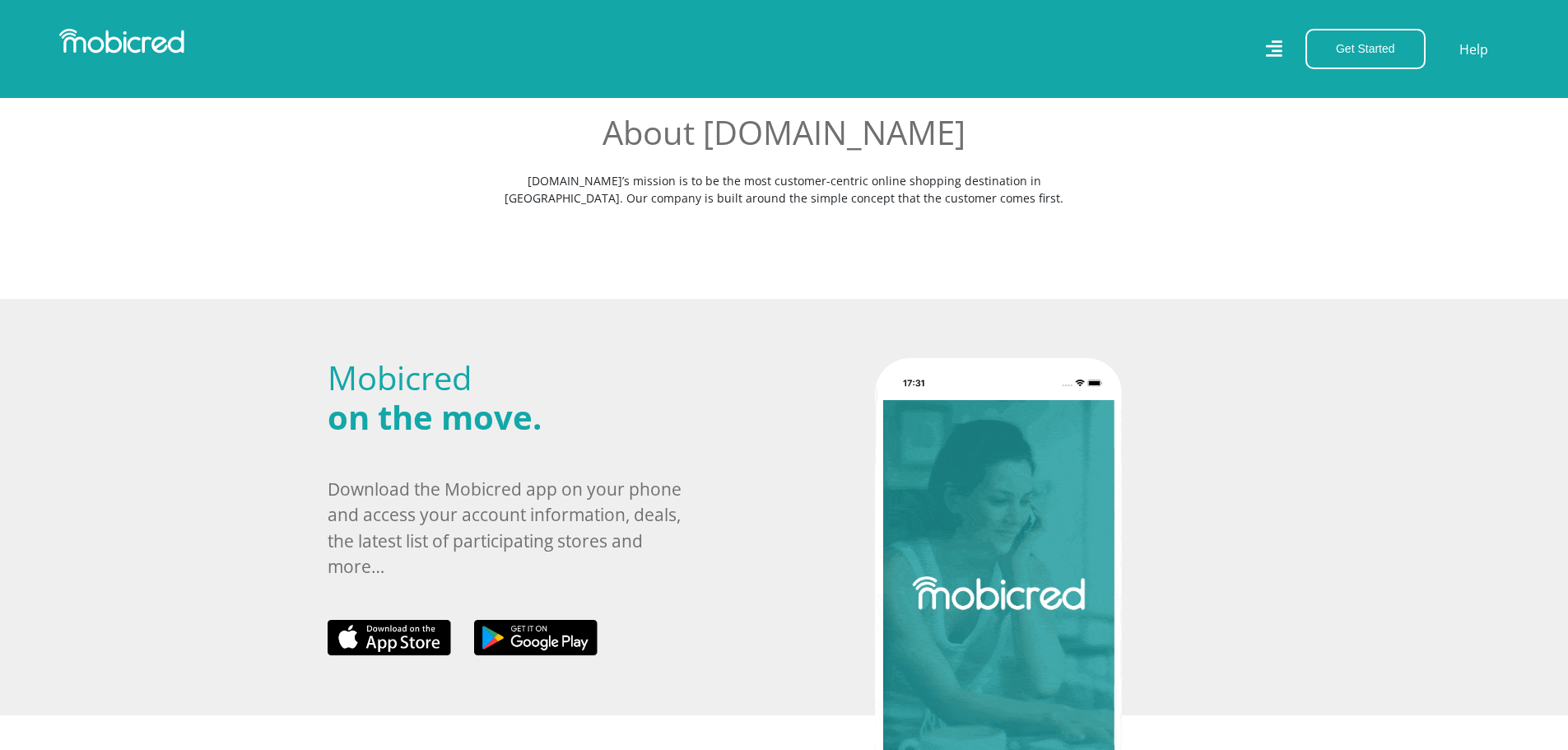
scroll to position [523, 0]
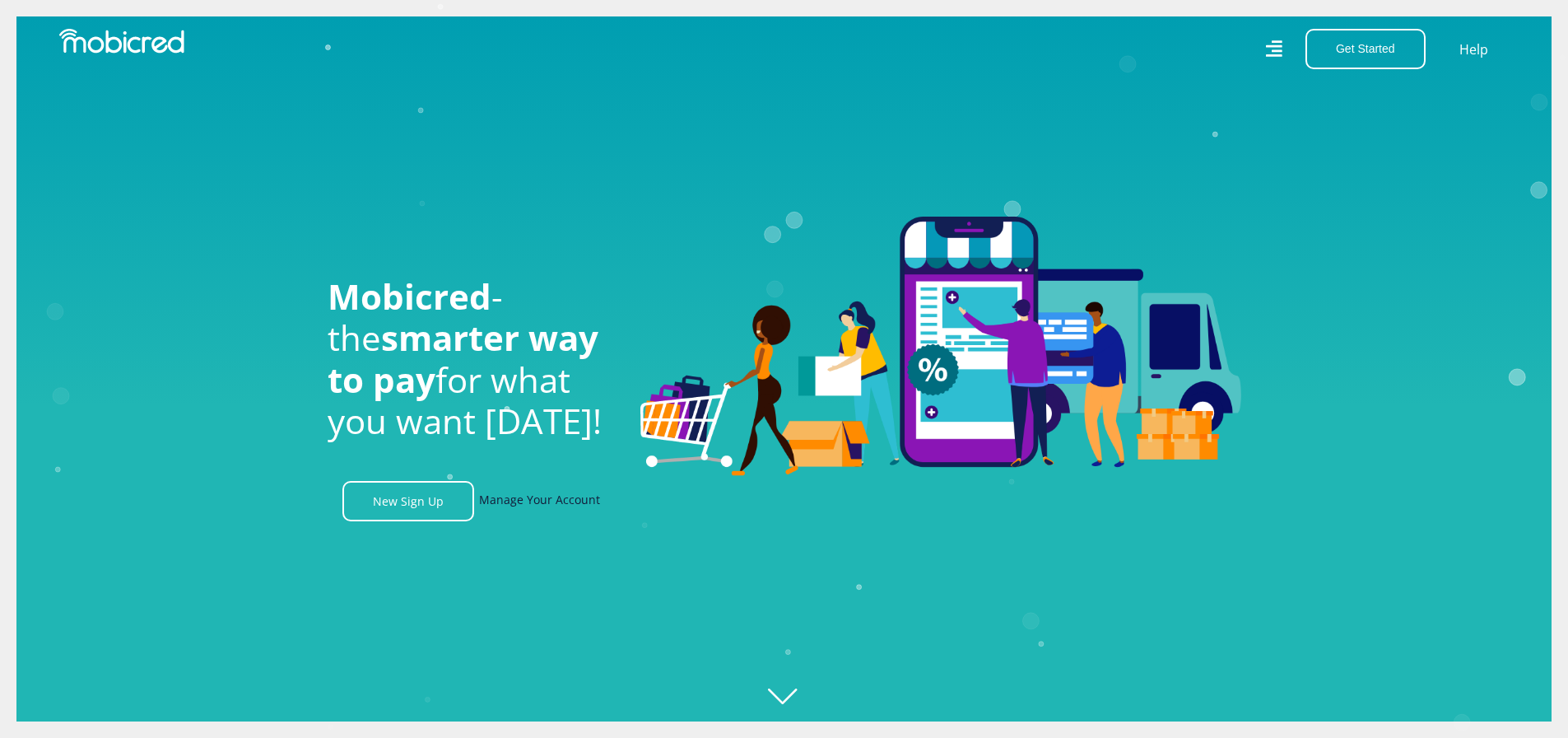
click at [545, 501] on link "Manage Your Account" at bounding box center [539, 501] width 121 height 40
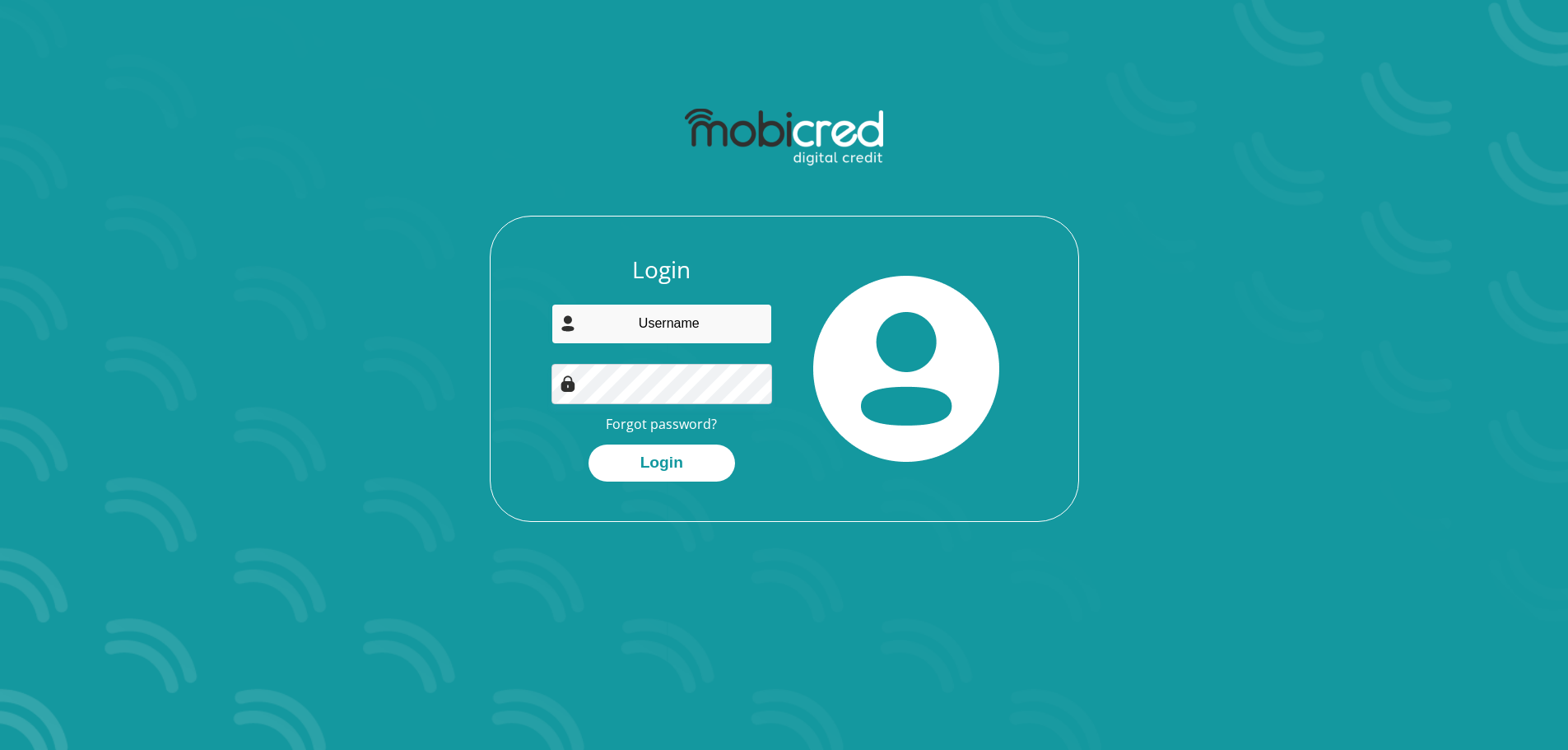
click at [725, 309] on input "email" at bounding box center [662, 324] width 220 height 40
type input "[PERSON_NAME][EMAIL_ADDRESS][DOMAIN_NAME]"
click at [676, 479] on button "Login" at bounding box center [661, 462] width 147 height 37
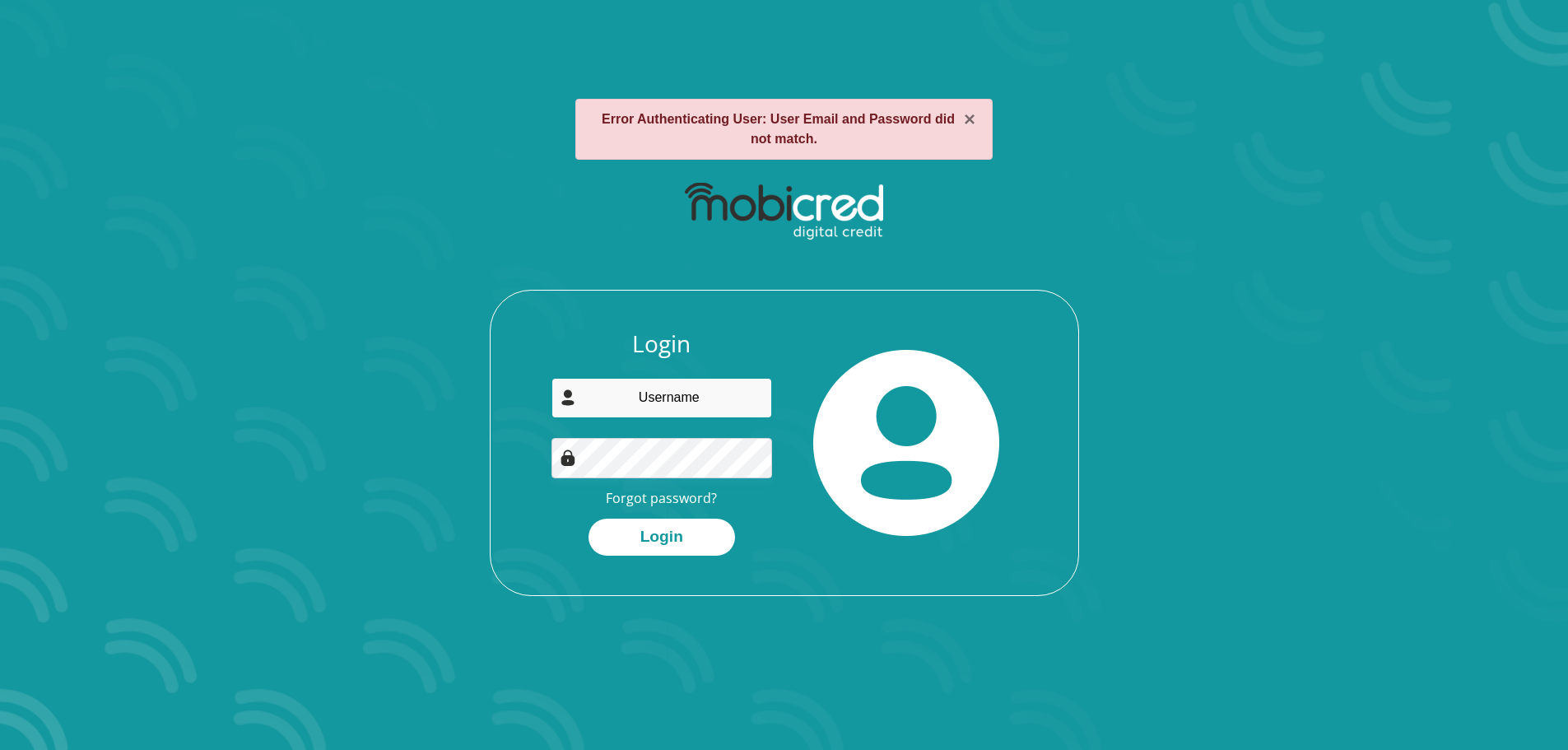
click at [688, 405] on input "email" at bounding box center [662, 398] width 220 height 40
type input "[PERSON_NAME][EMAIL_ADDRESS][DOMAIN_NAME]"
click at [491, 460] on div "Login keegan.moodley001@gmail.com Forgot password? Login" at bounding box center [785, 462] width 588 height 265
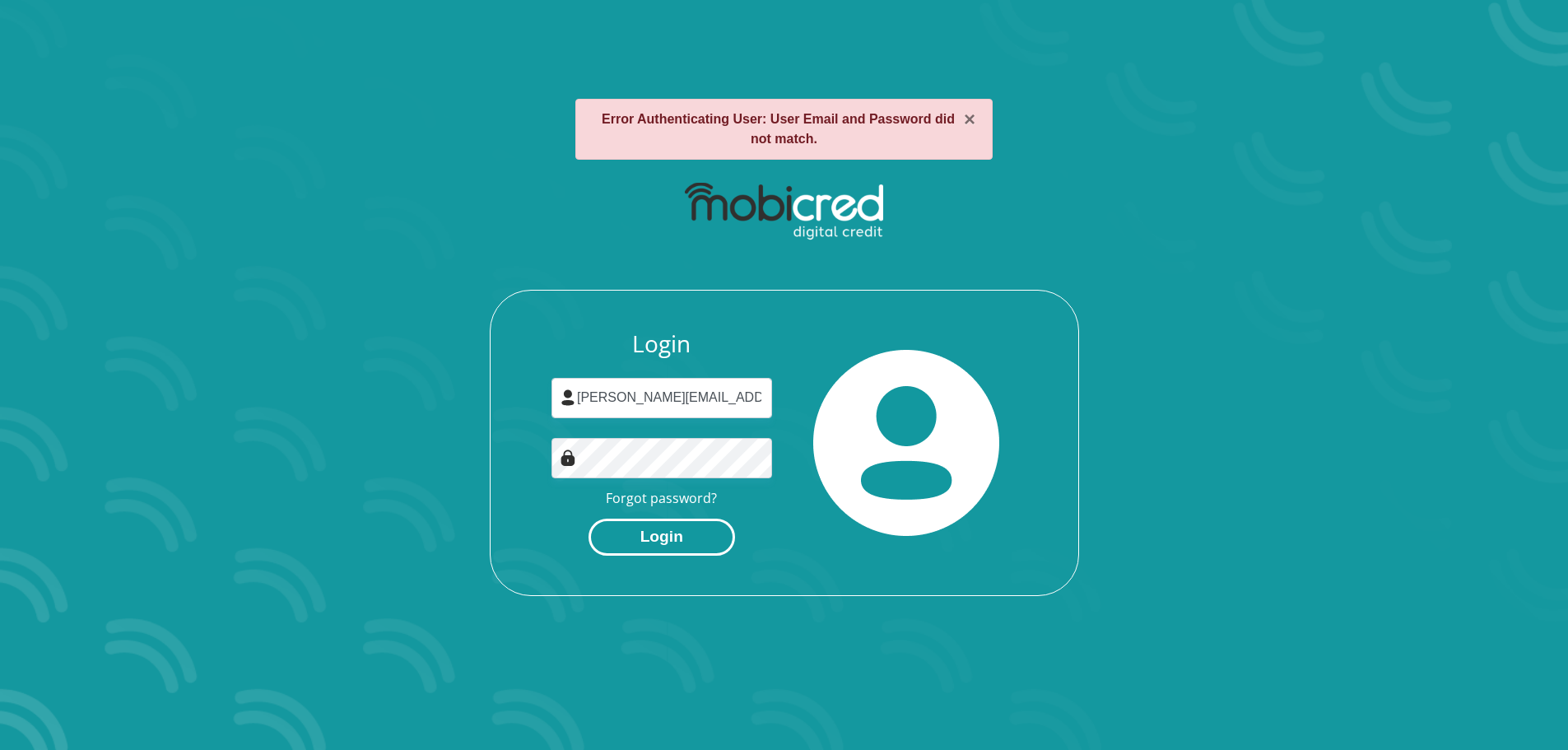
click at [611, 552] on button "Login" at bounding box center [661, 537] width 147 height 37
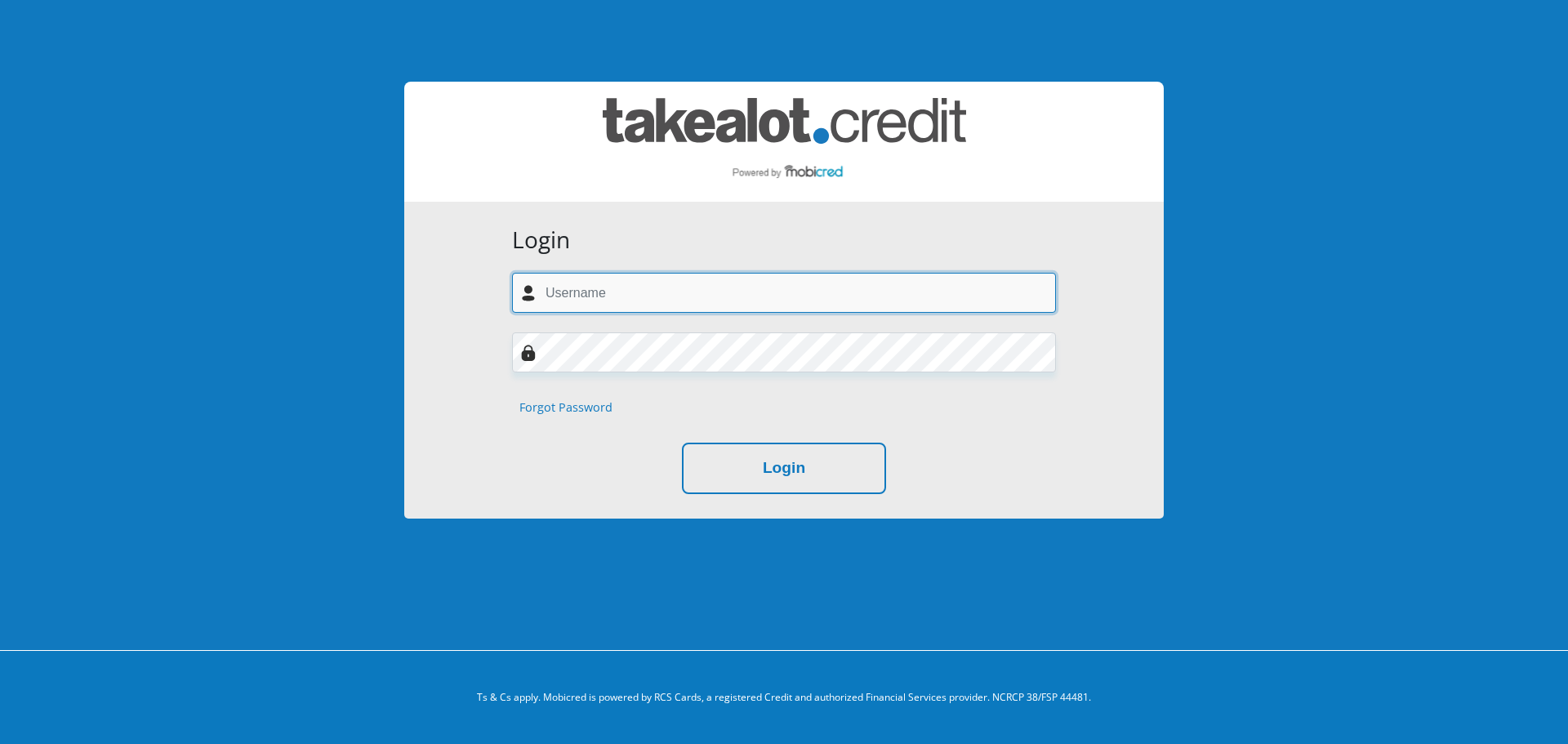
click at [685, 306] on input "text" at bounding box center [784, 293] width 544 height 40
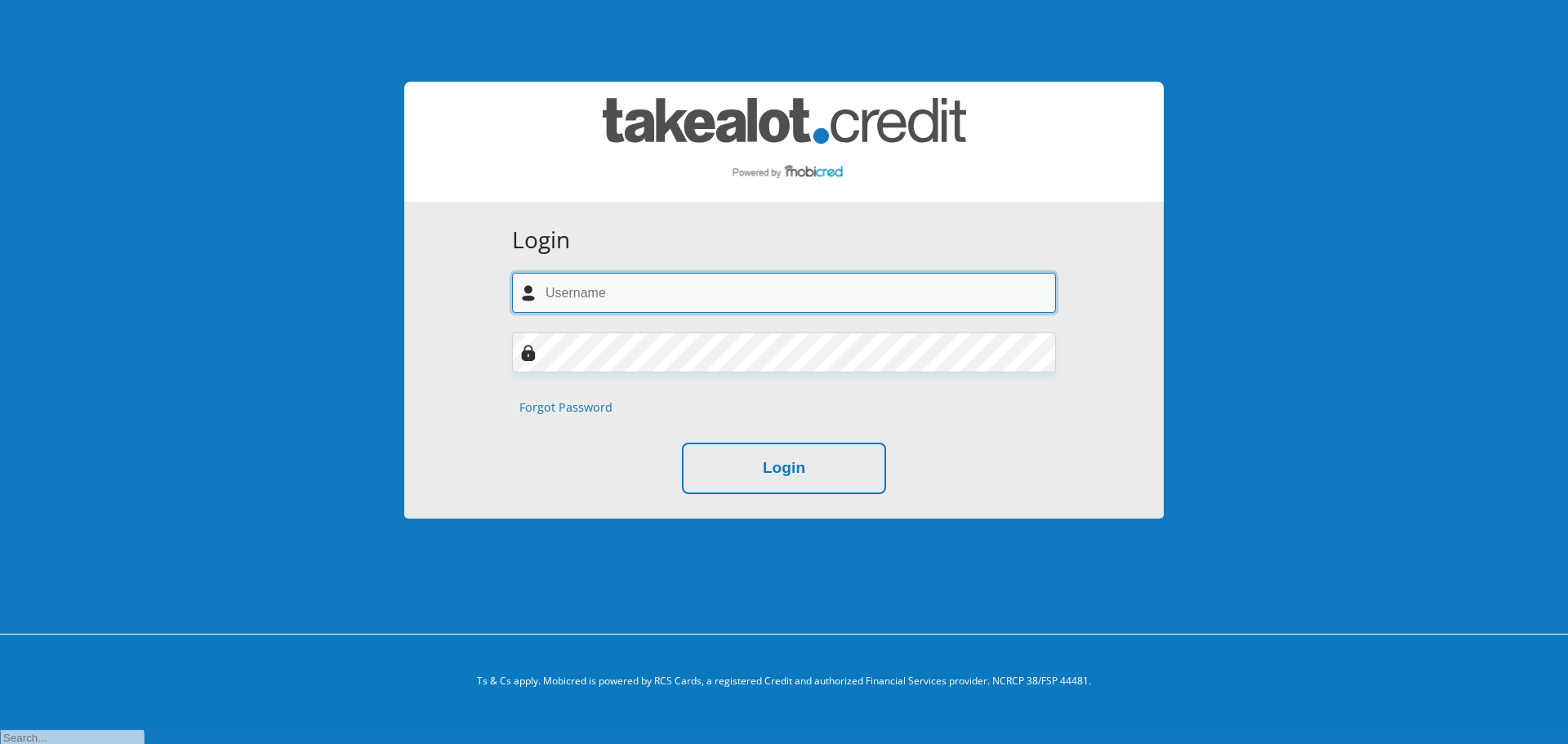
type input "keegan.moodley001@gmail.com"
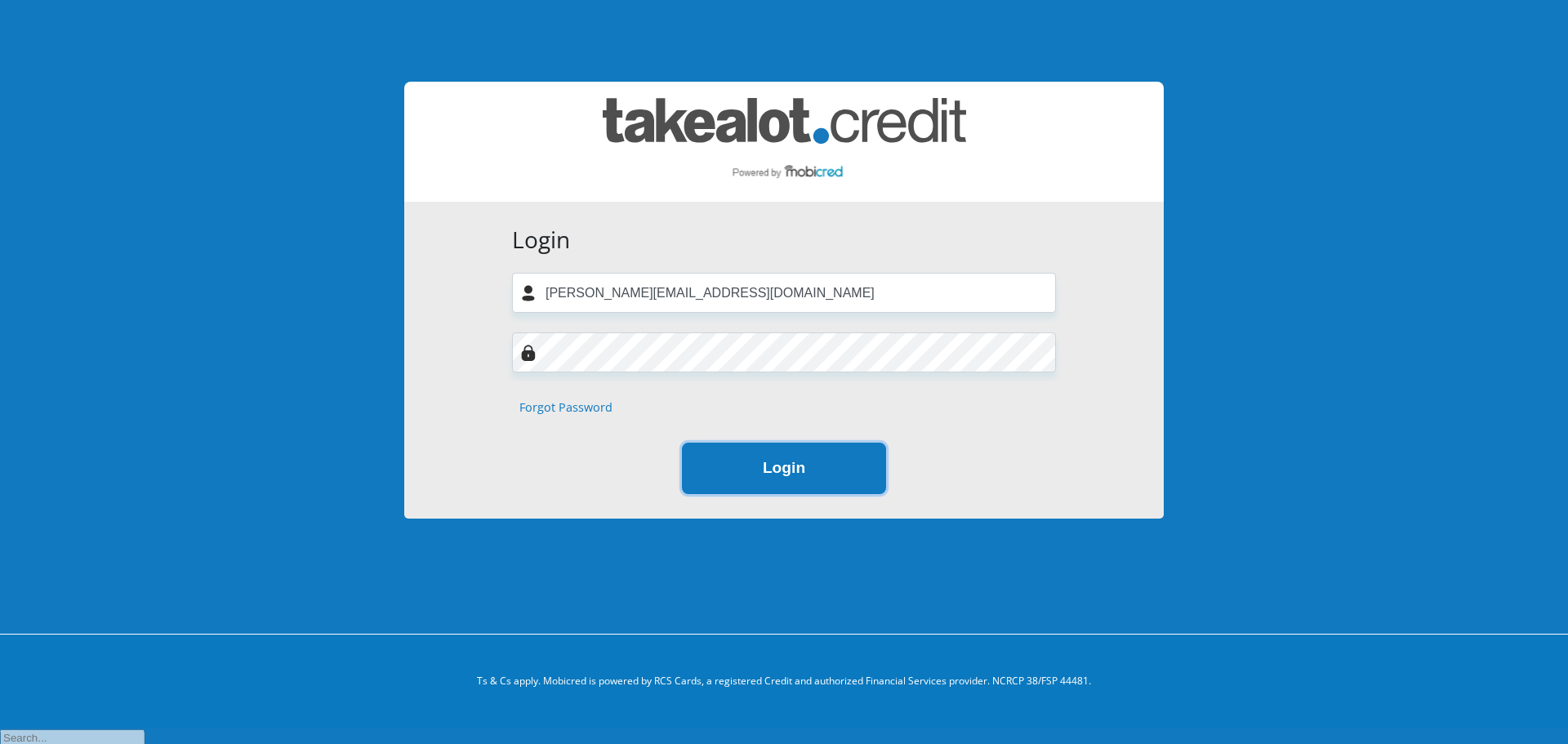
click at [799, 461] on button "Login" at bounding box center [784, 468] width 204 height 51
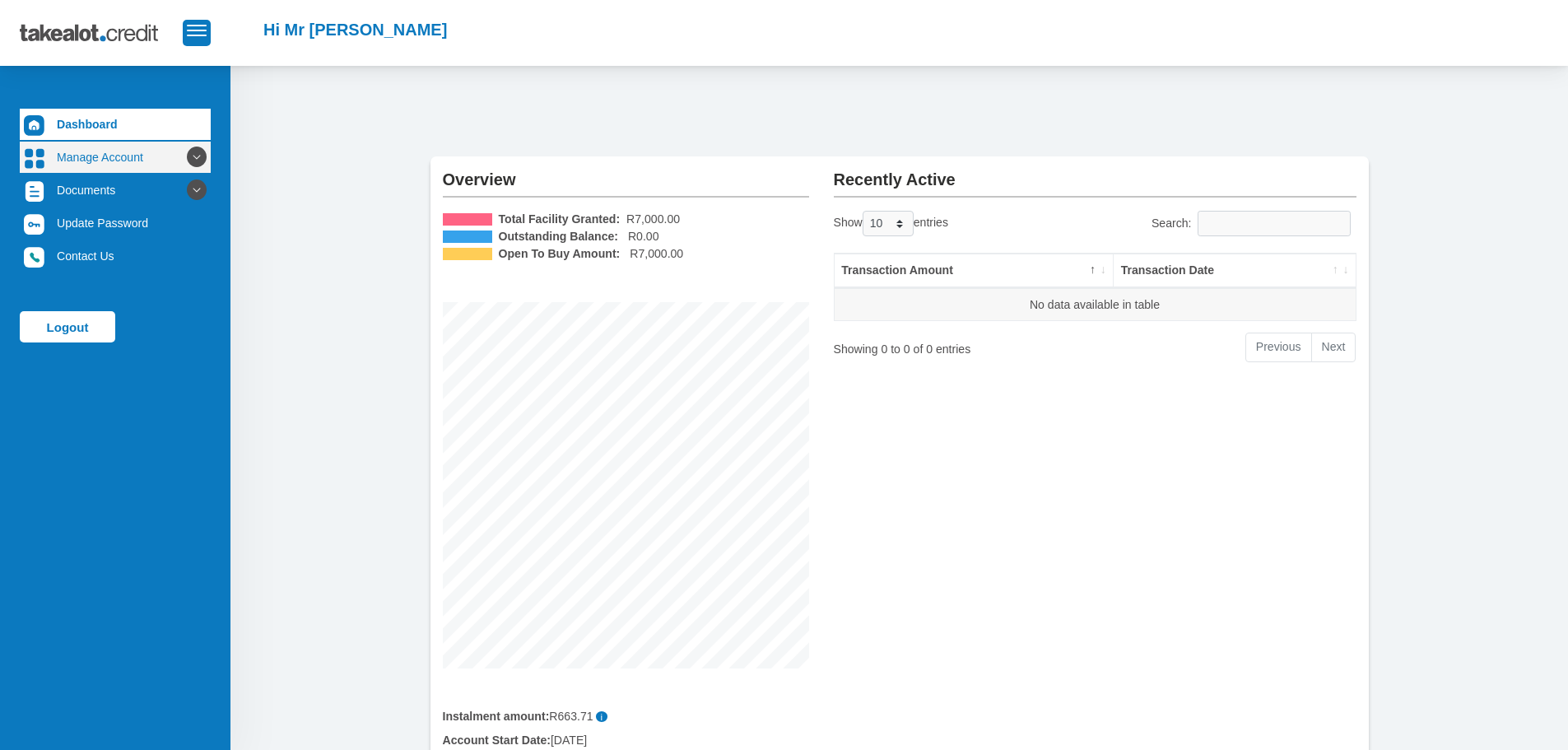
click at [148, 156] on link "Manage Account" at bounding box center [116, 157] width 191 height 31
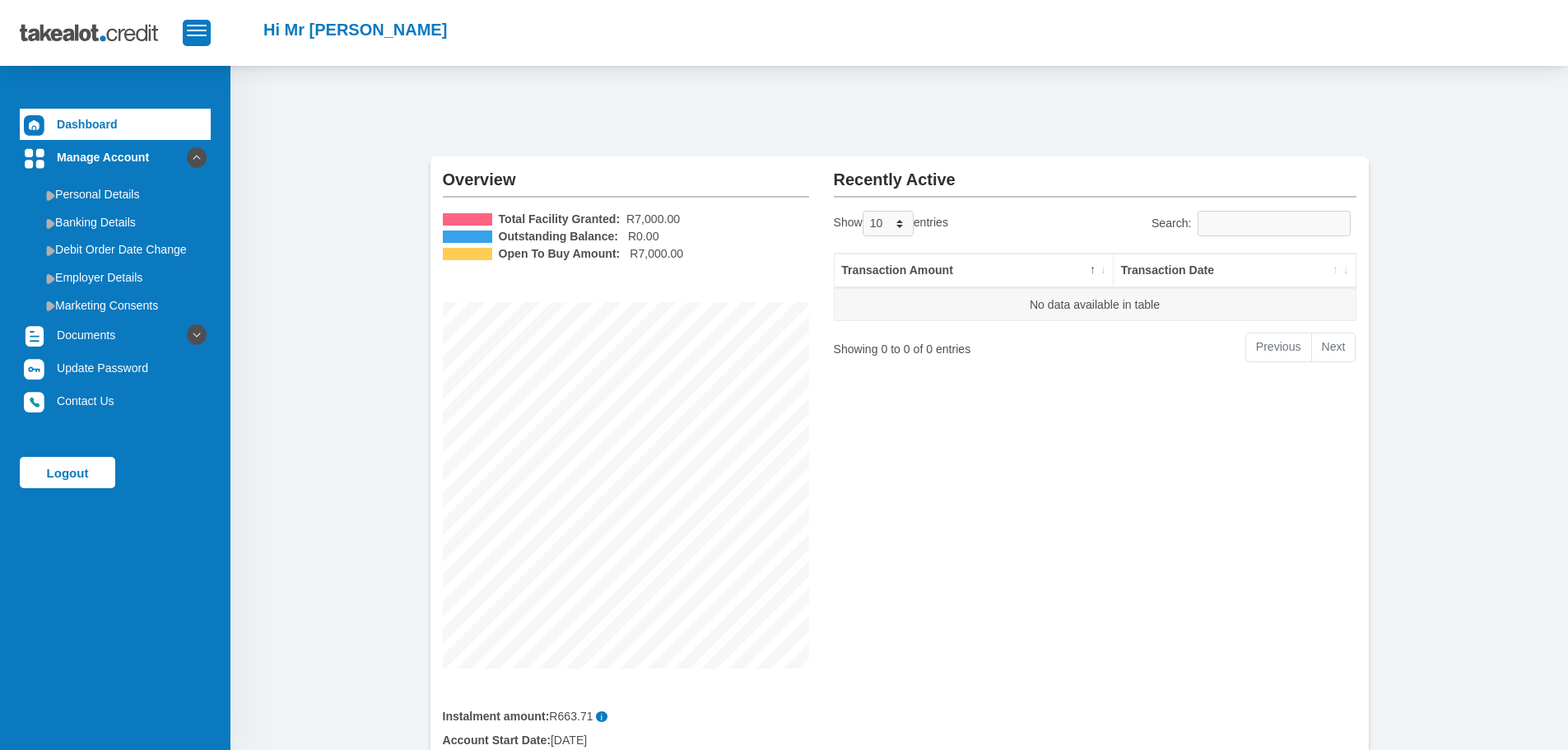
click at [115, 39] on img at bounding box center [101, 33] width 163 height 41
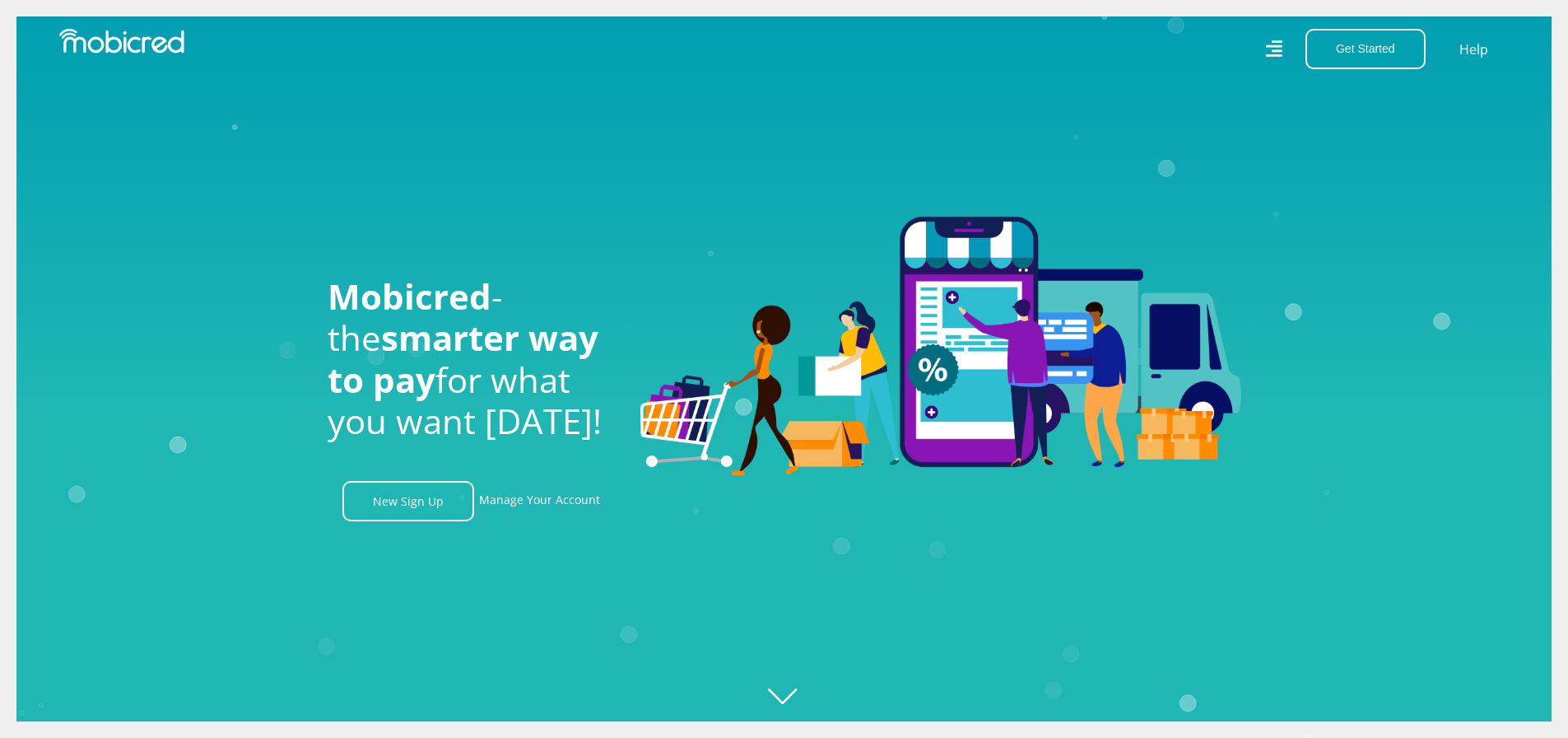
scroll to position [0, 1173]
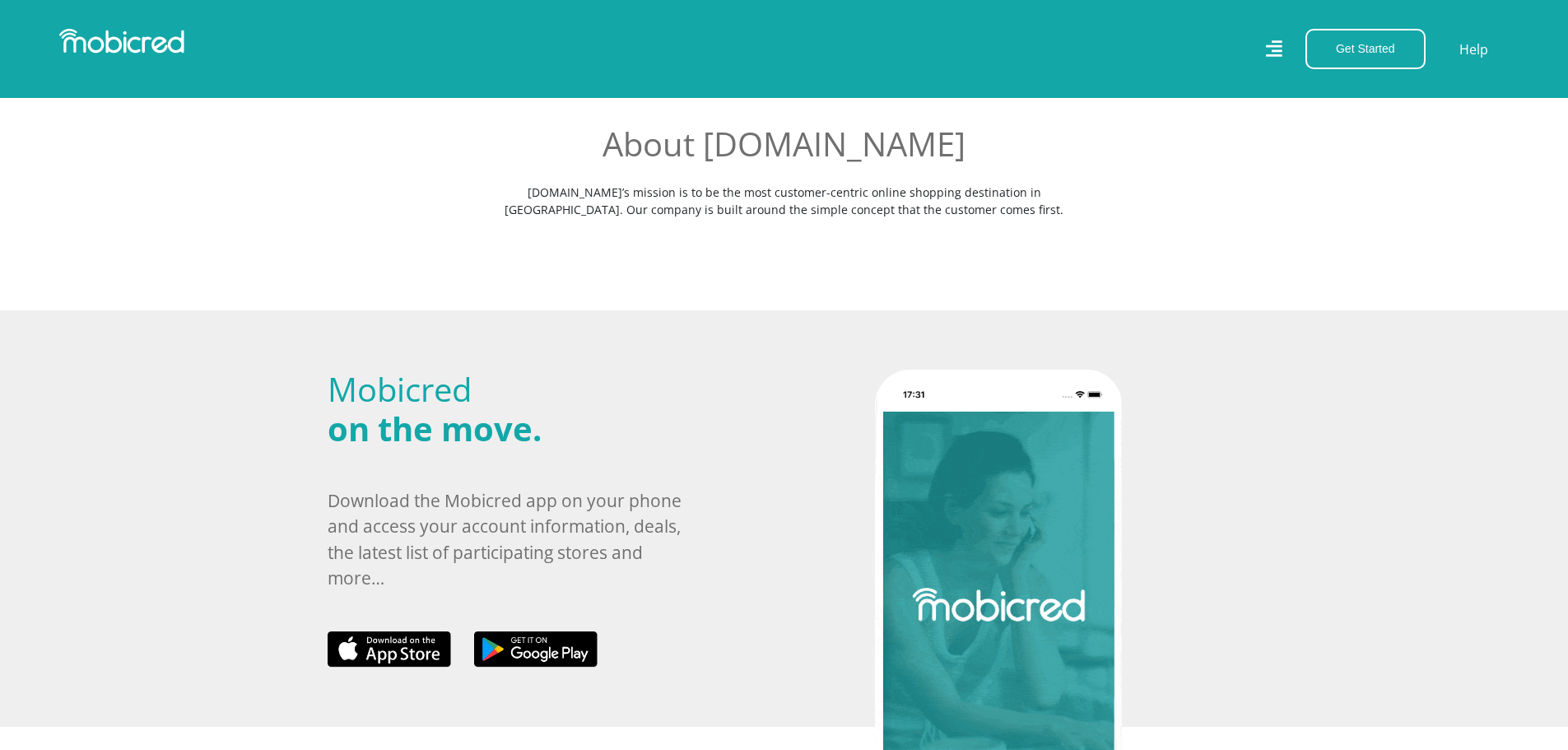
scroll to position [516, 0]
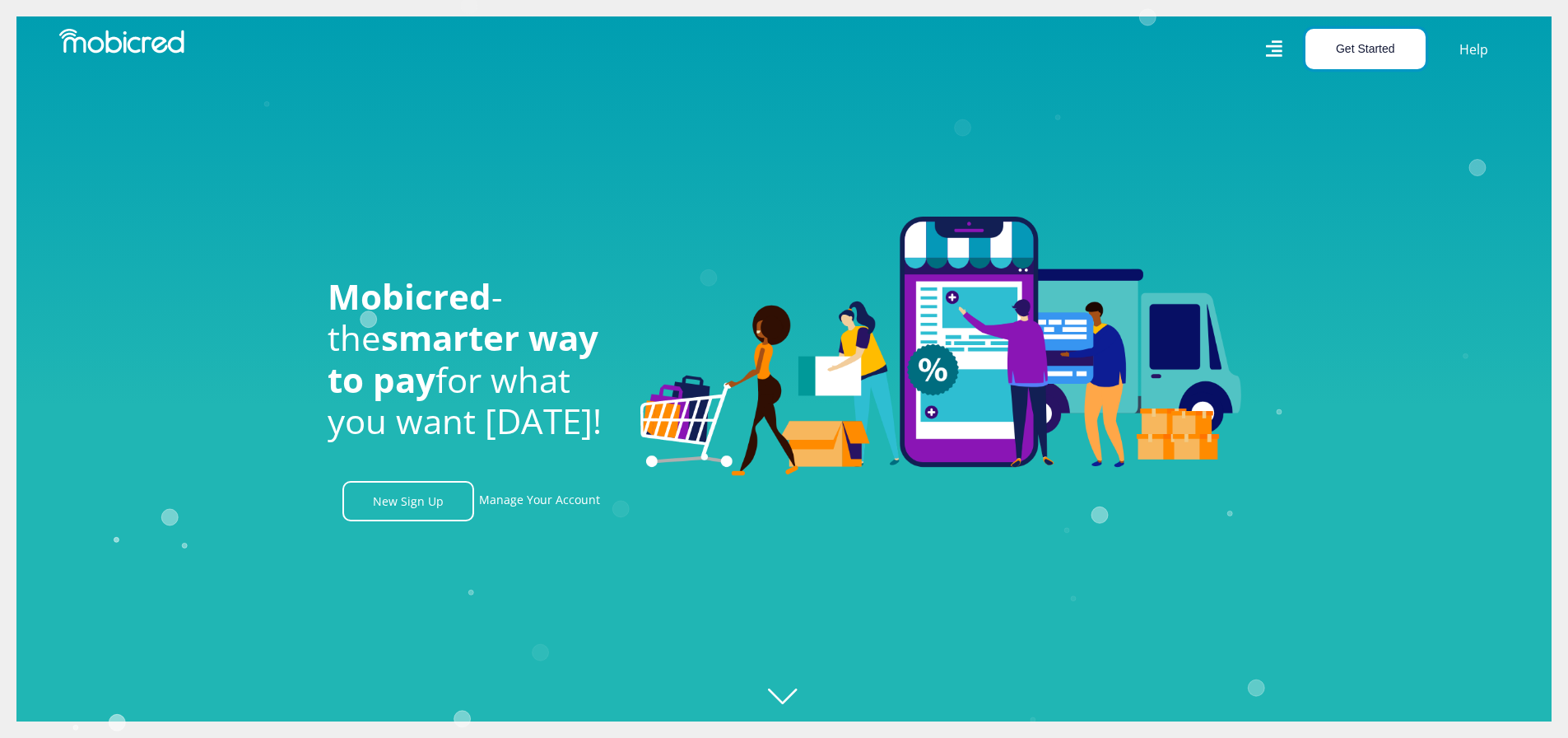
click at [1394, 46] on button "Get Started" at bounding box center [1366, 49] width 120 height 40
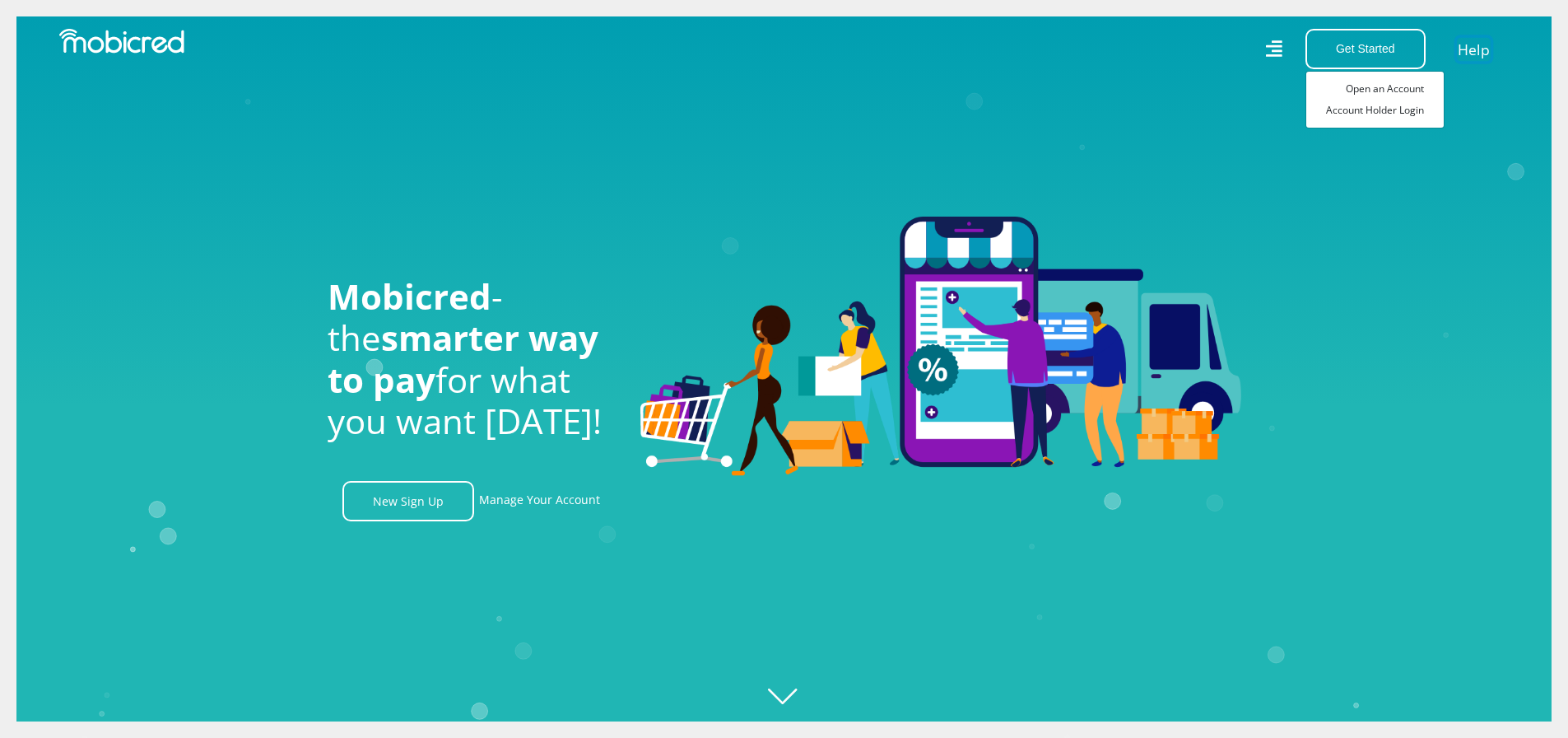
click at [1468, 46] on link "Help" at bounding box center [1473, 49] width 34 height 24
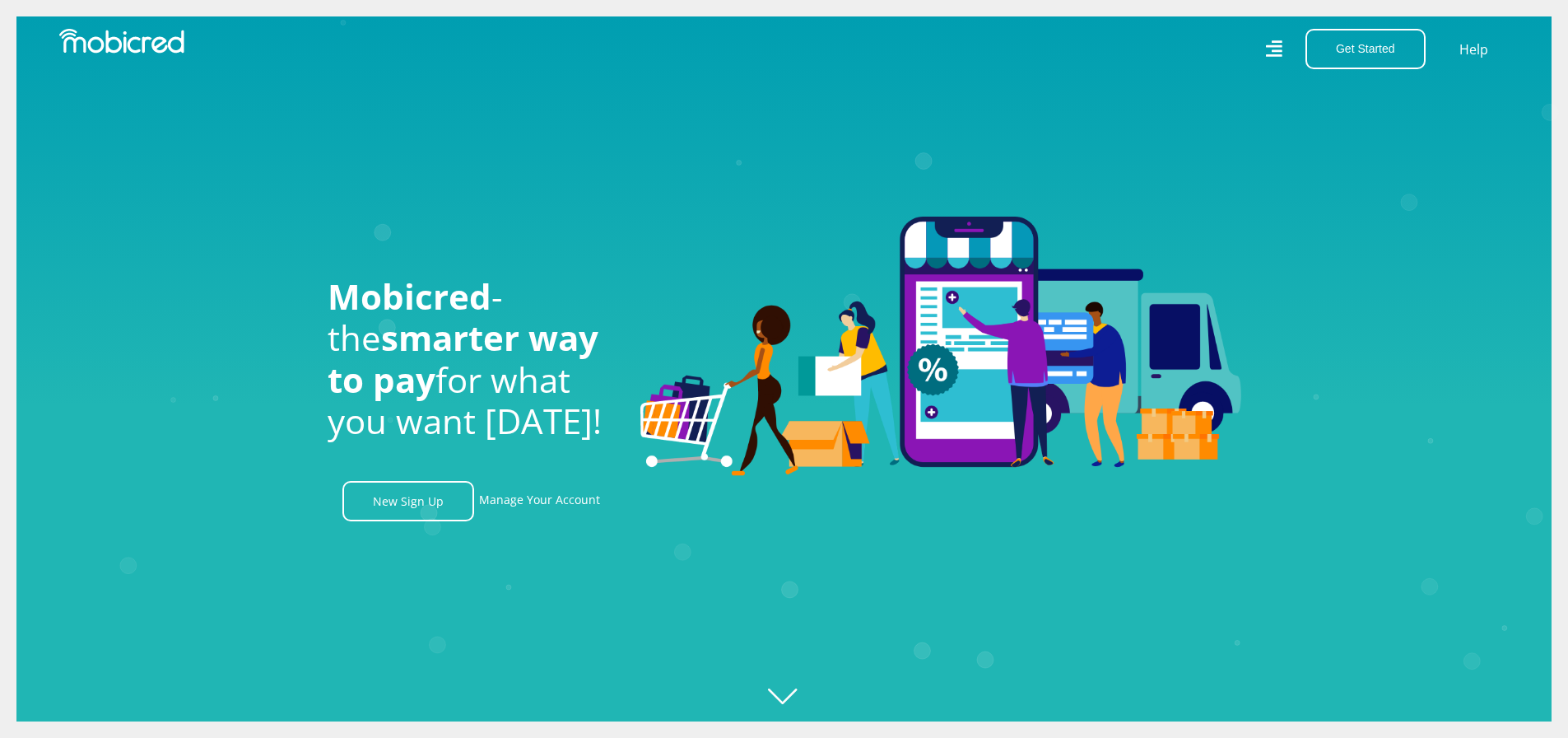
scroll to position [0, 1877]
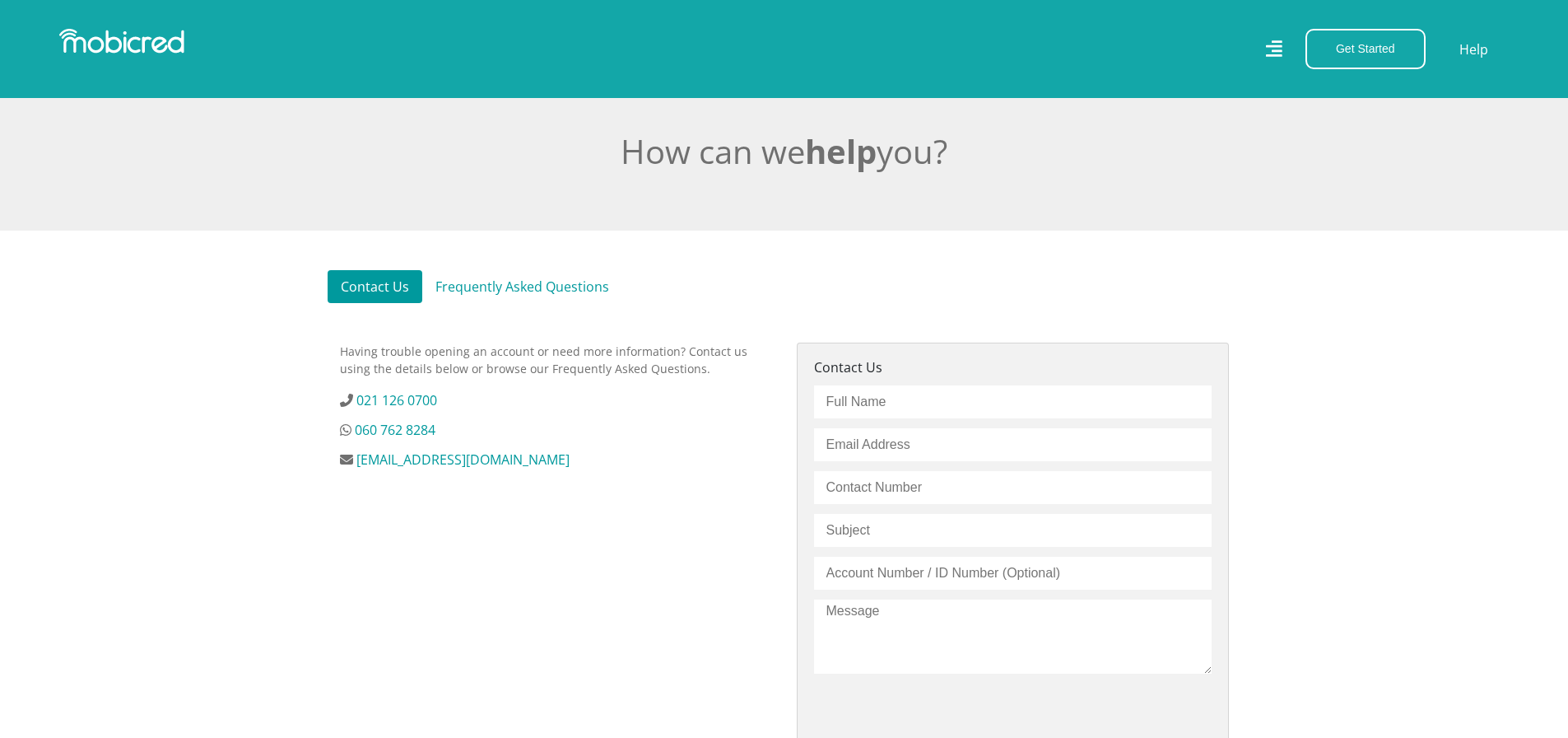
scroll to position [478, 0]
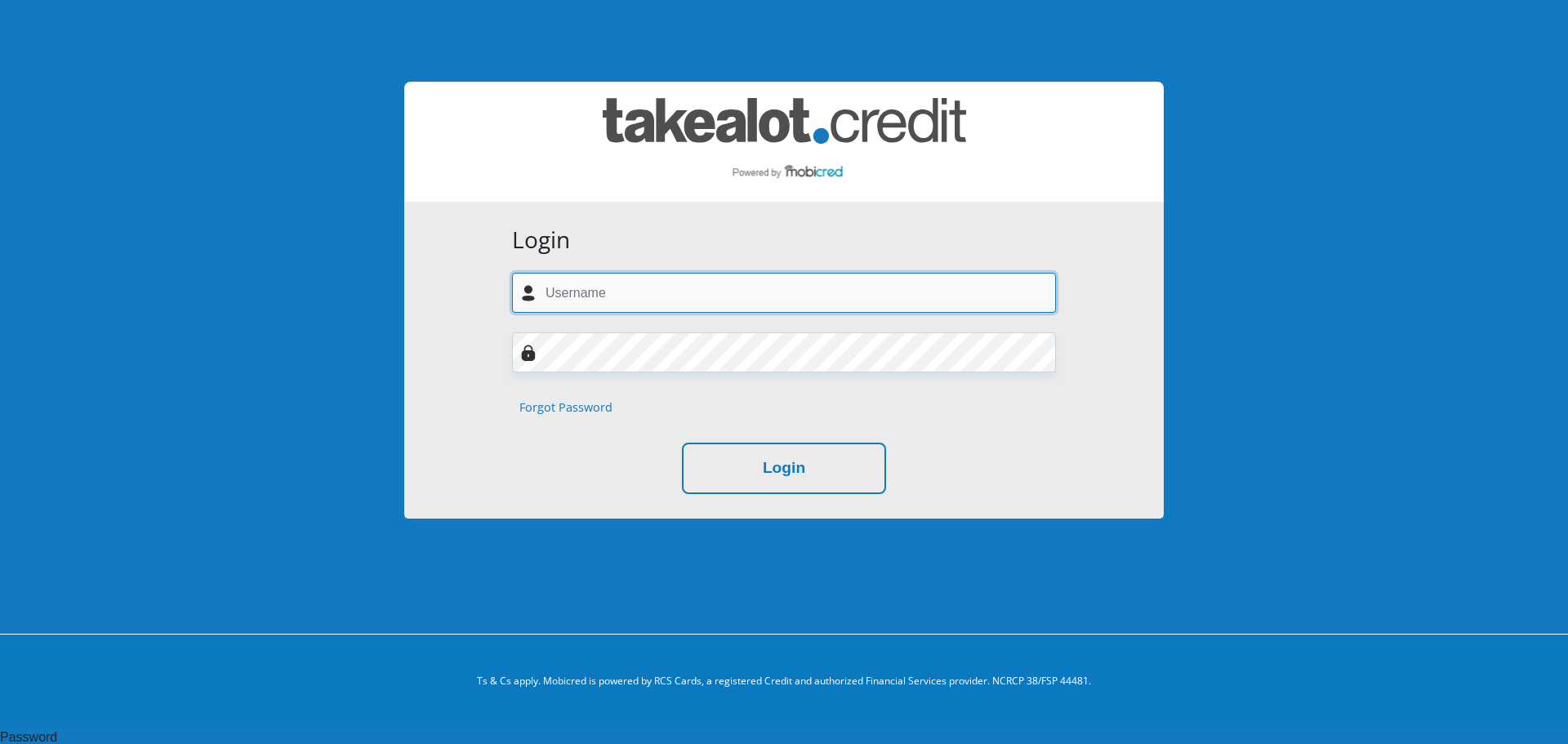
click at [799, 299] on input "text" at bounding box center [784, 293] width 544 height 40
type input "[PERSON_NAME][EMAIL_ADDRESS][DOMAIN_NAME]"
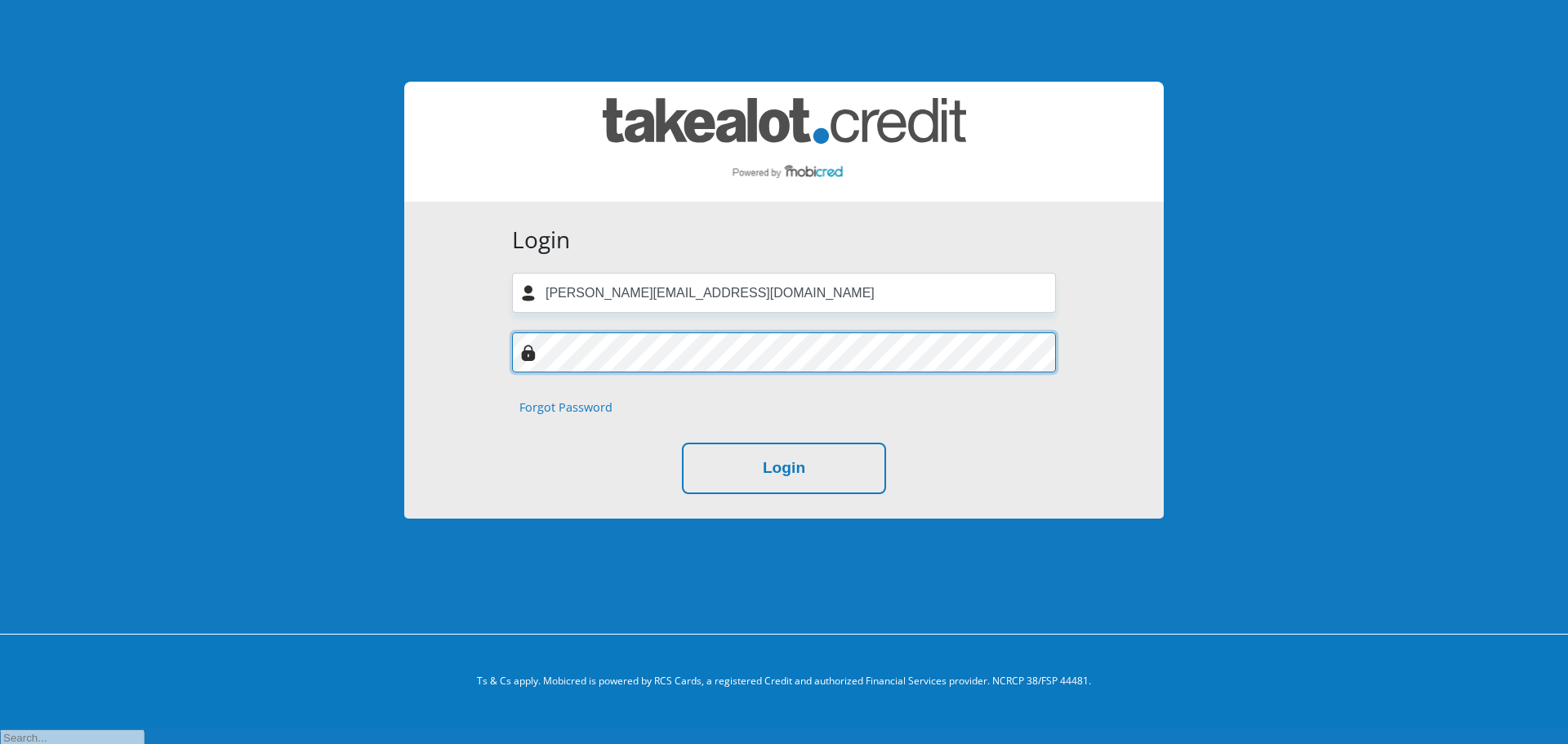
click at [450, 352] on div "Login [PERSON_NAME][EMAIL_ADDRESS][DOMAIN_NAME] Forgot Password Login" at bounding box center [784, 359] width 760 height 317
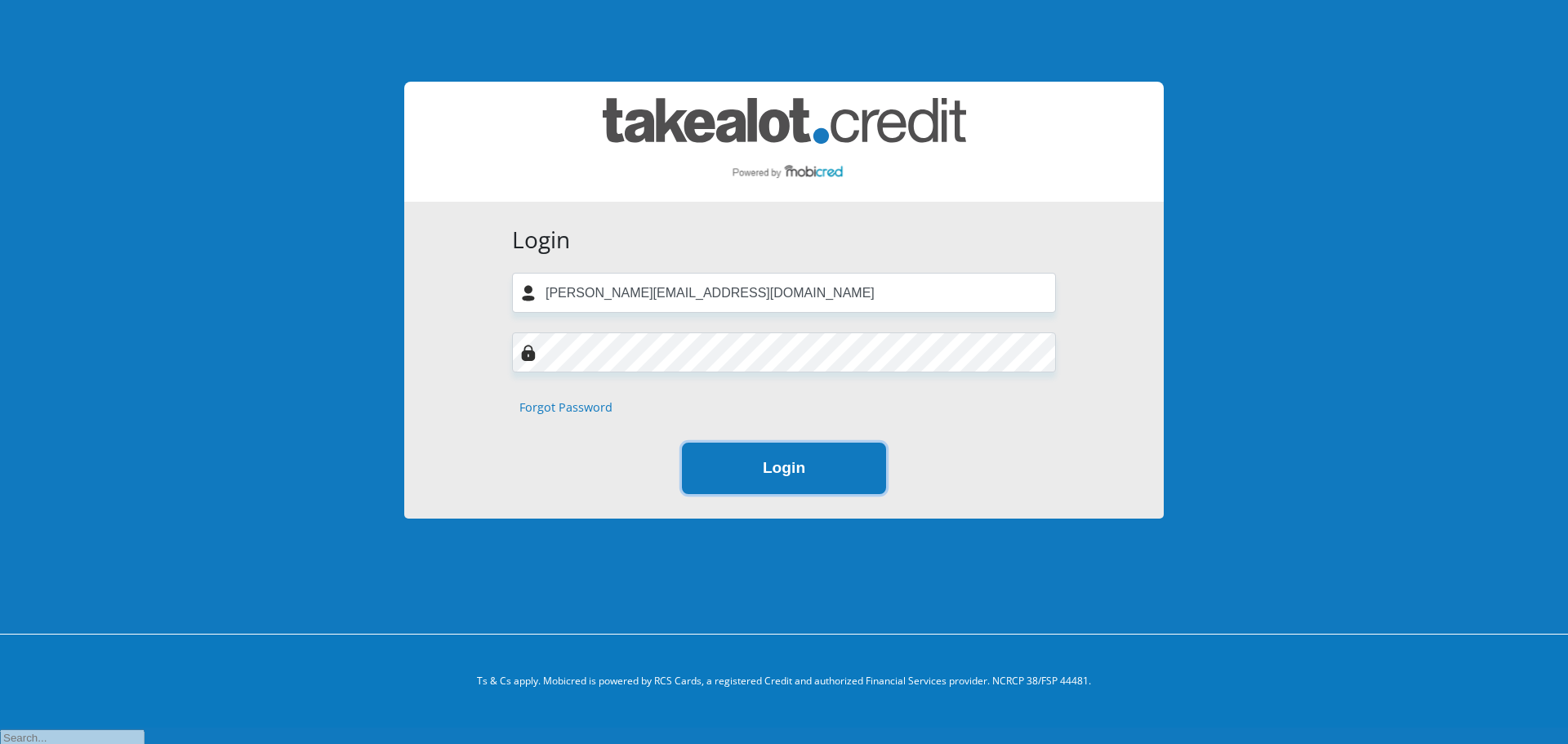
click at [845, 486] on button "Login" at bounding box center [784, 468] width 204 height 51
